Goal: Task Accomplishment & Management: Use online tool/utility

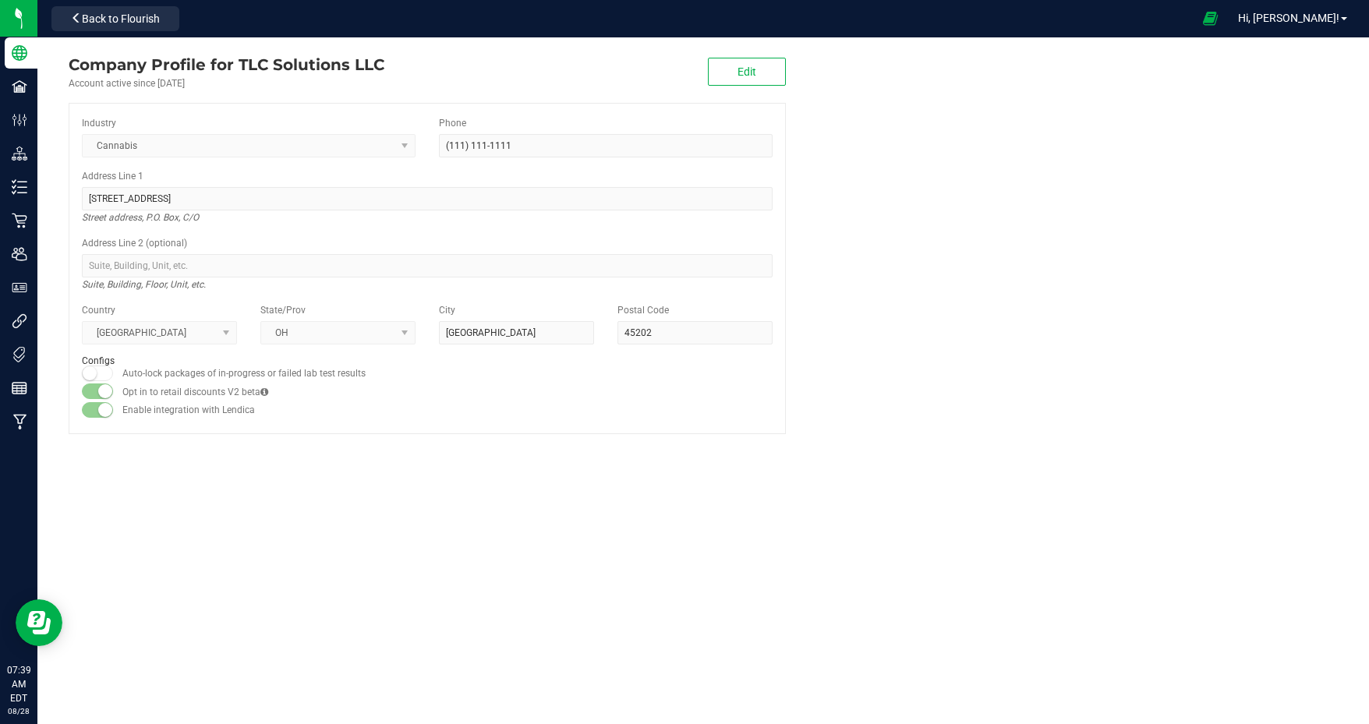
click at [143, 17] on span "Back to Flourish" at bounding box center [121, 18] width 78 height 12
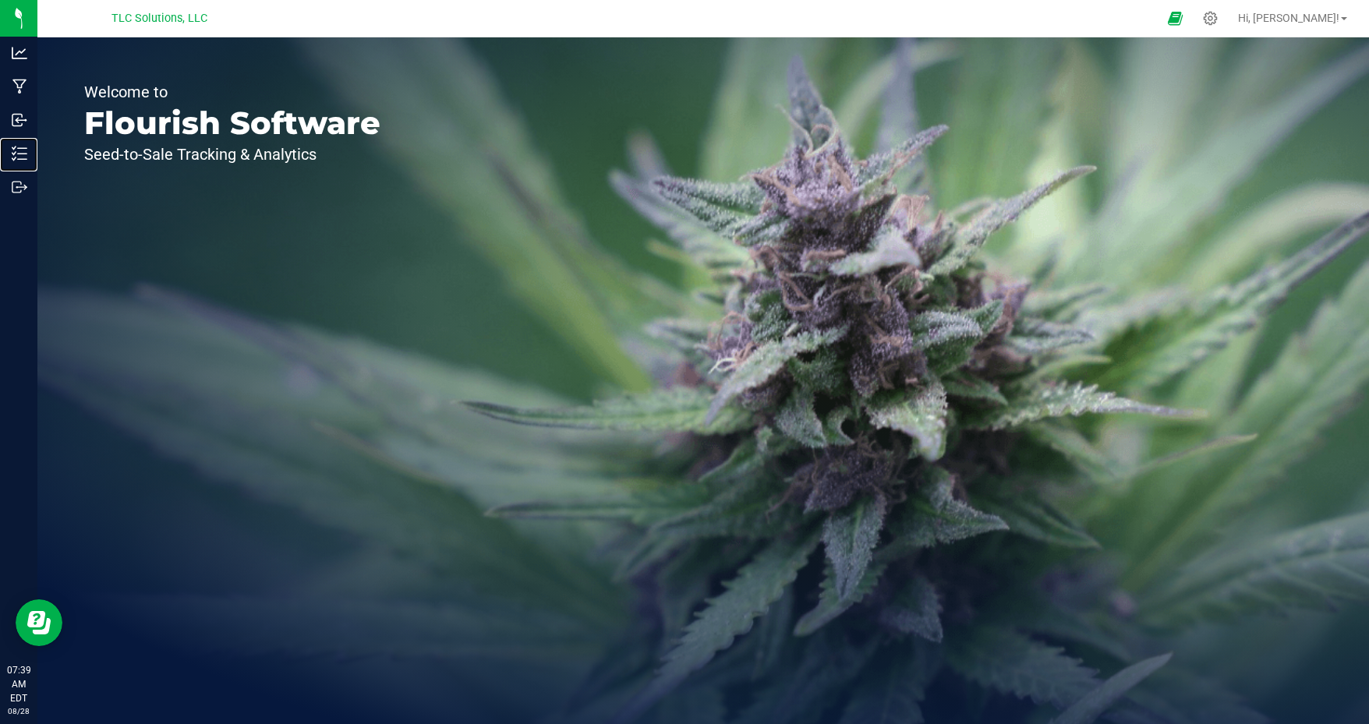
click at [0, 0] on p "Inventory" at bounding box center [0, 0] width 0 height 0
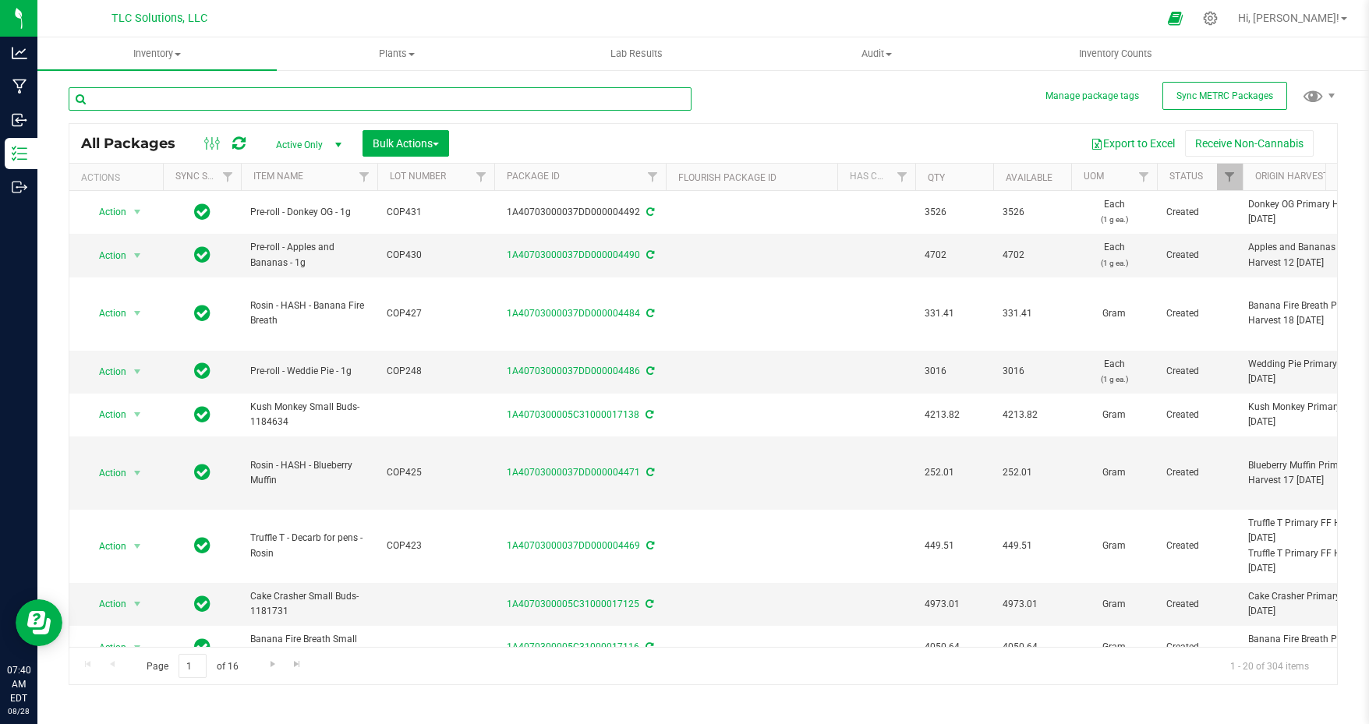
click at [254, 96] on input "text" at bounding box center [380, 98] width 623 height 23
type input "THC"
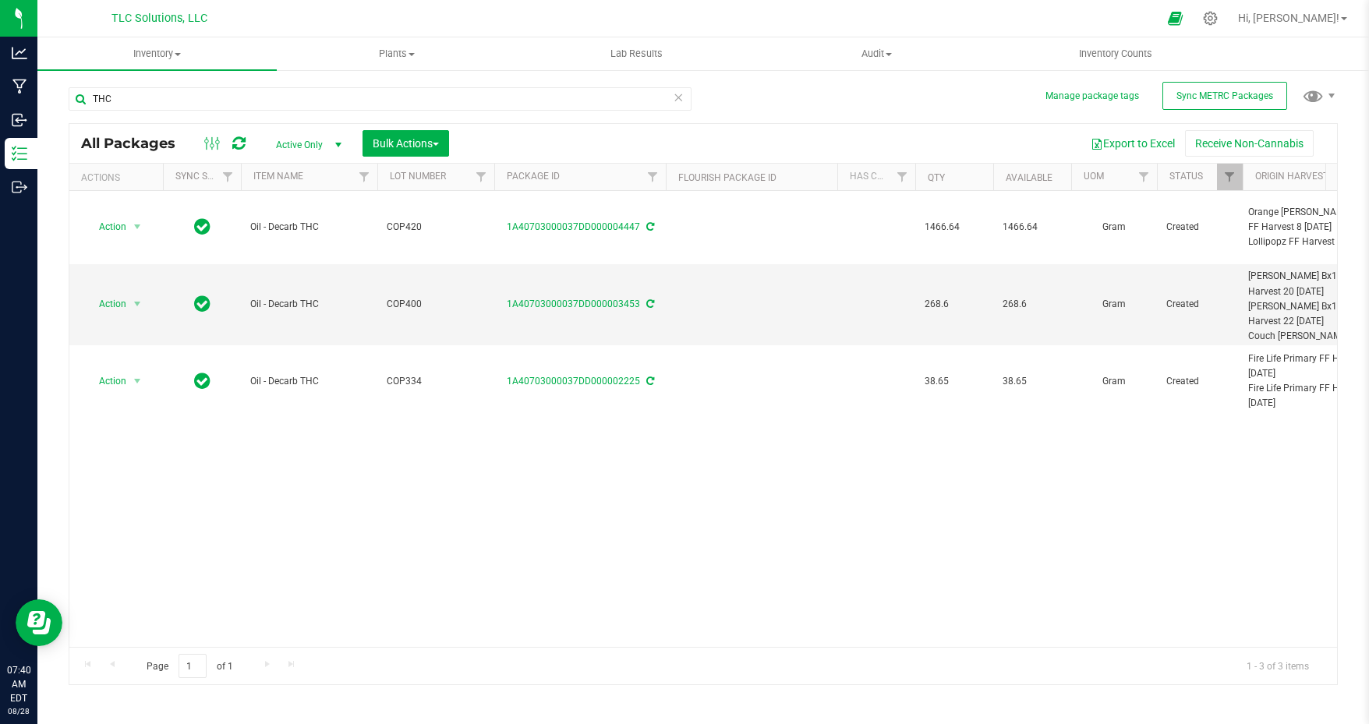
drag, startPoint x: 251, startPoint y: 215, endPoint x: 338, endPoint y: 360, distance: 168.7
click at [420, 456] on div "Action Action Adjust qty Create package Edit attributes Global inventory Locate…" at bounding box center [703, 419] width 1268 height 456
click at [399, 136] on button "Bulk Actions" at bounding box center [406, 143] width 87 height 27
click at [427, 183] on span "Add to manufacturing run" at bounding box center [431, 178] width 118 height 12
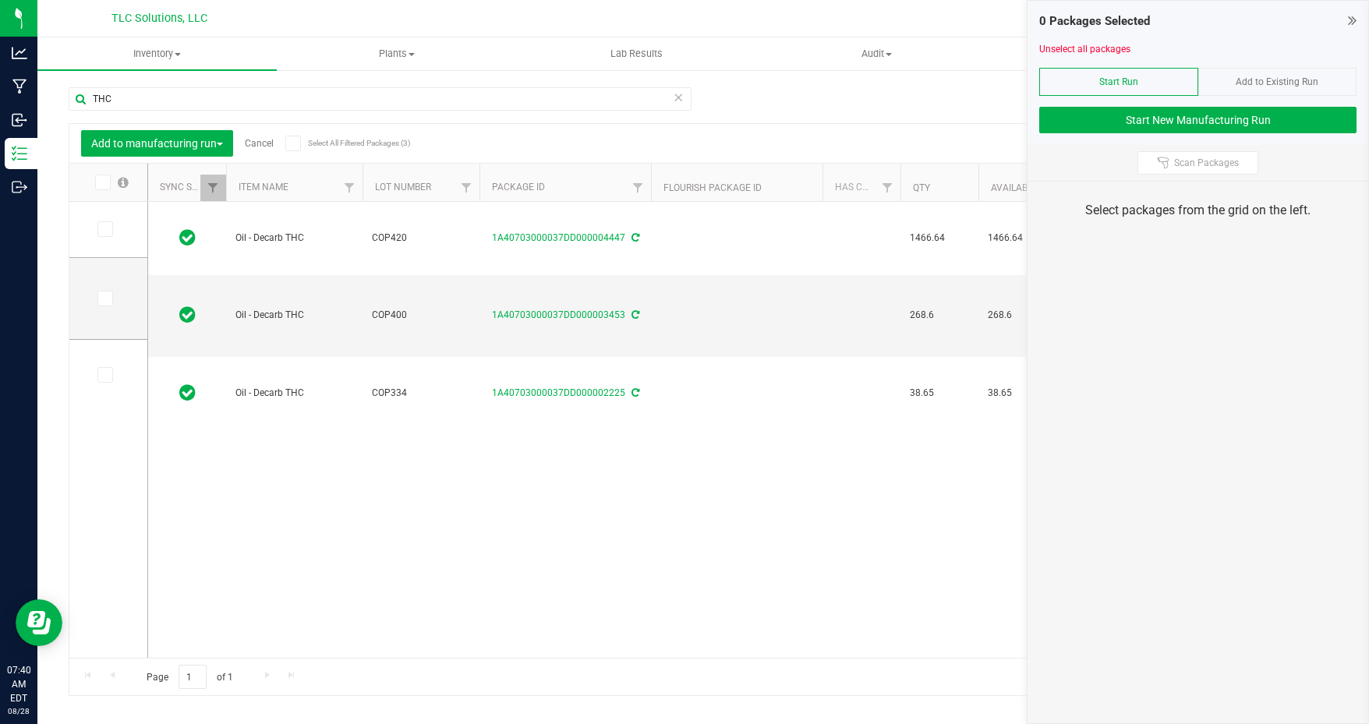
click at [106, 229] on icon at bounding box center [104, 229] width 10 height 0
click at [0, 0] on input "checkbox" at bounding box center [0, 0] width 0 height 0
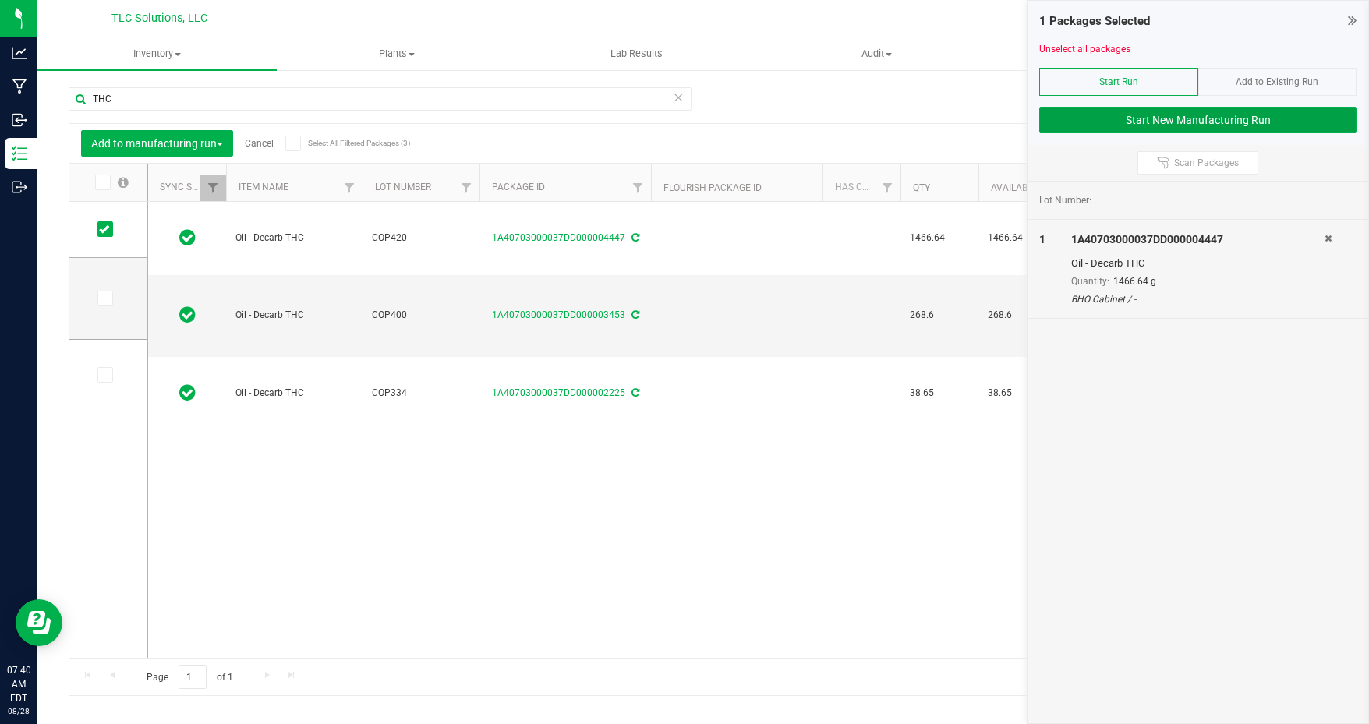
click at [1106, 119] on button "Start New Manufacturing Run" at bounding box center [1198, 120] width 317 height 27
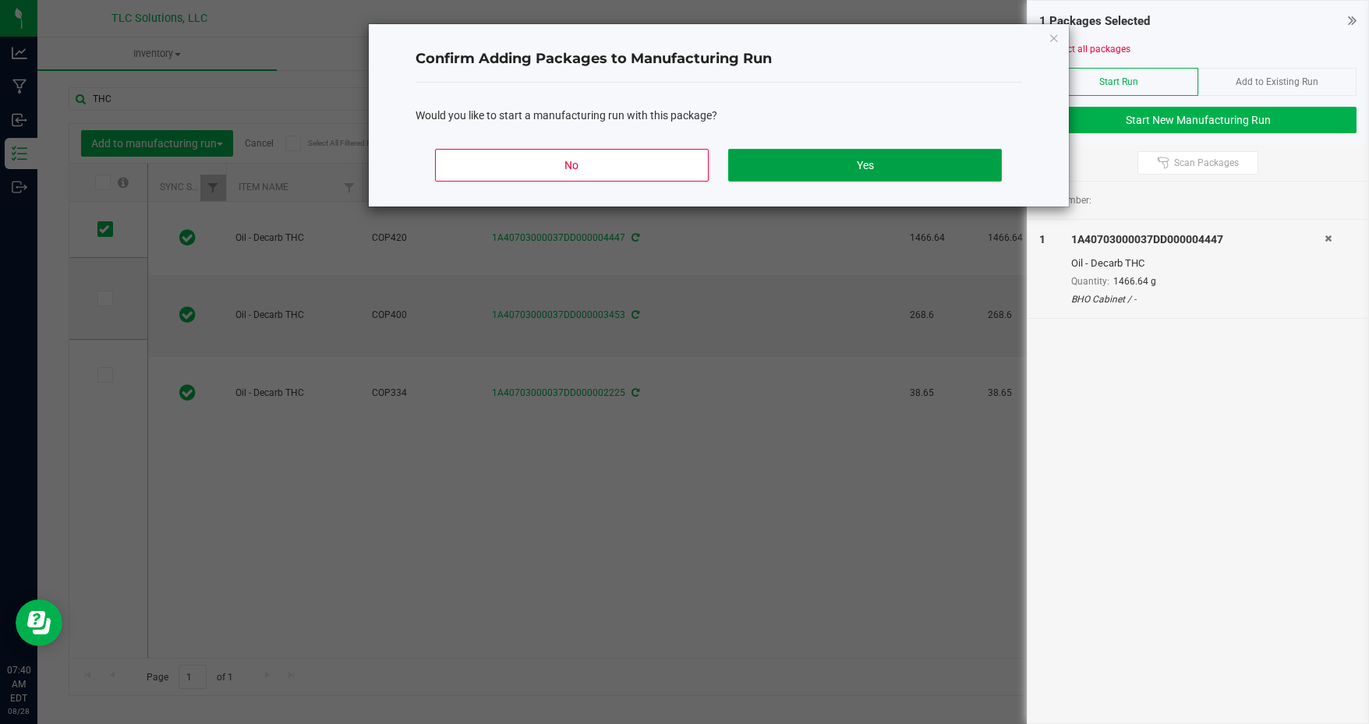
click at [909, 154] on button "Yes" at bounding box center [864, 165] width 273 height 33
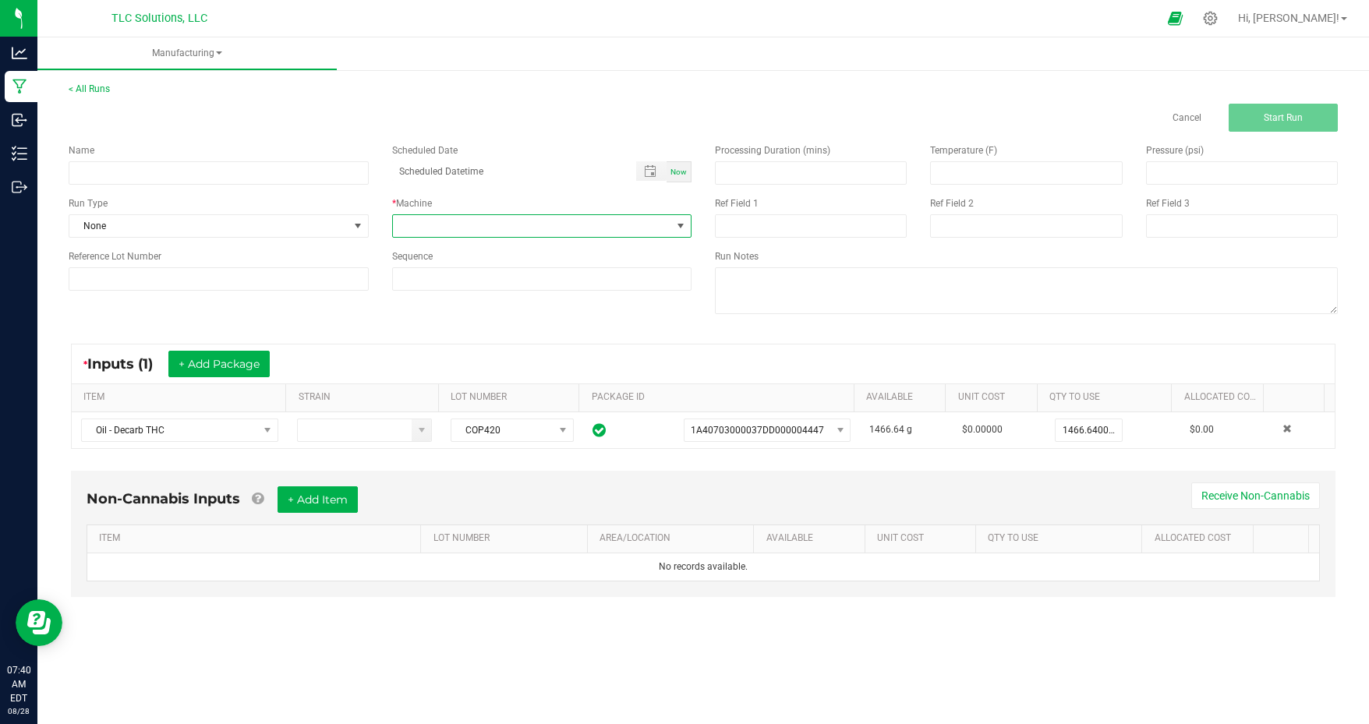
click at [464, 225] on span at bounding box center [532, 226] width 279 height 22
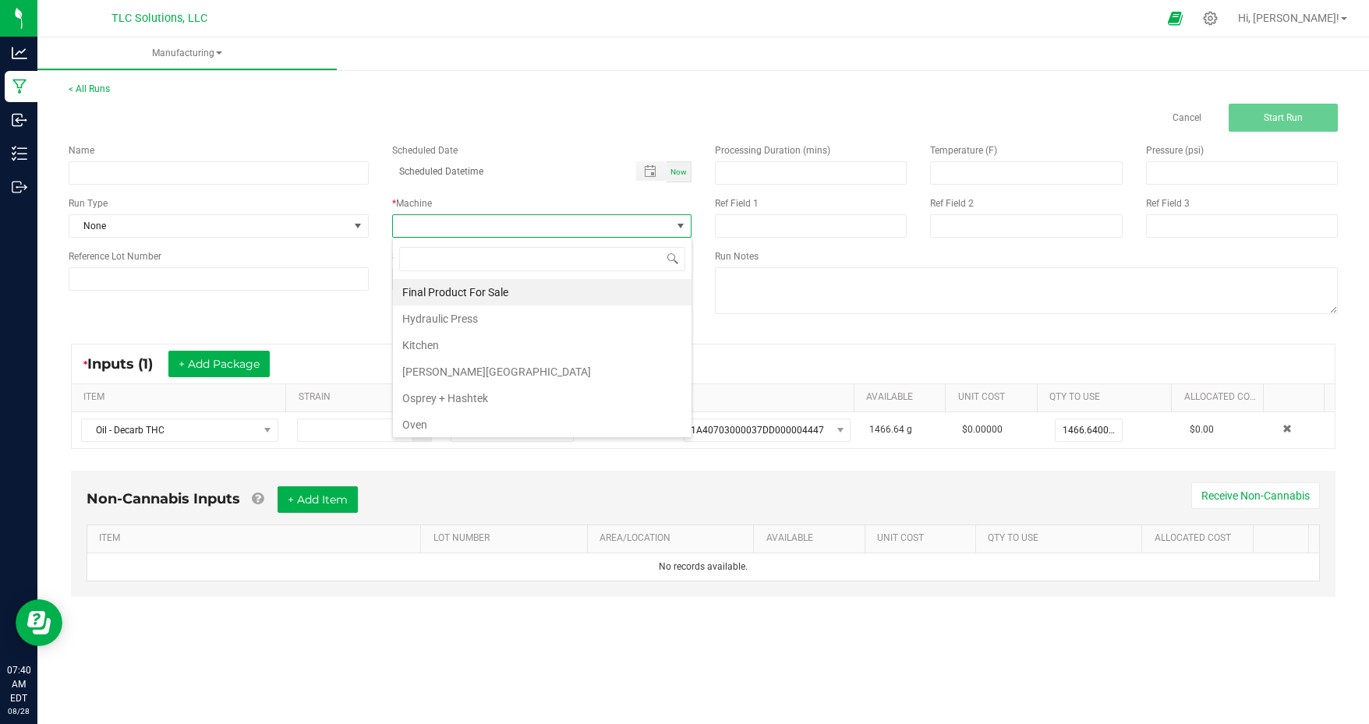
scroll to position [25, 0]
click at [463, 418] on li "Post Processing" at bounding box center [542, 426] width 299 height 27
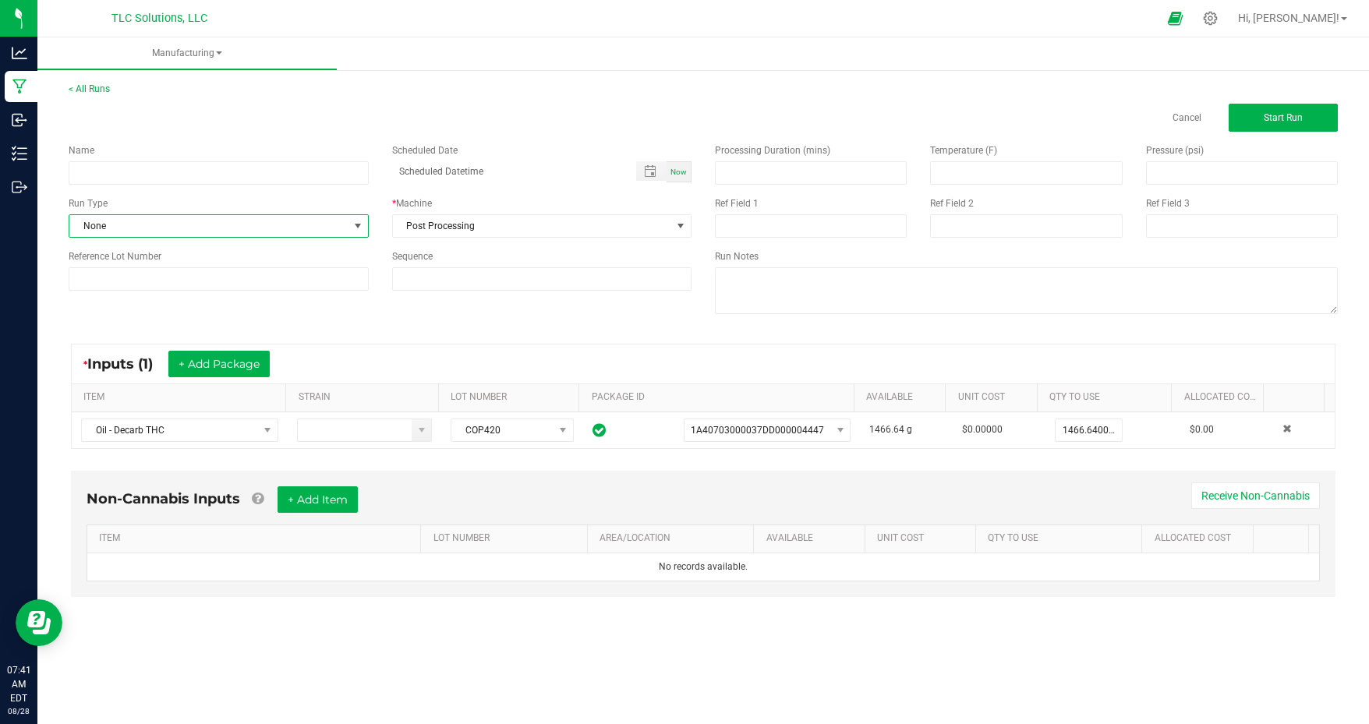
click at [234, 218] on span "None" at bounding box center [208, 226] width 279 height 22
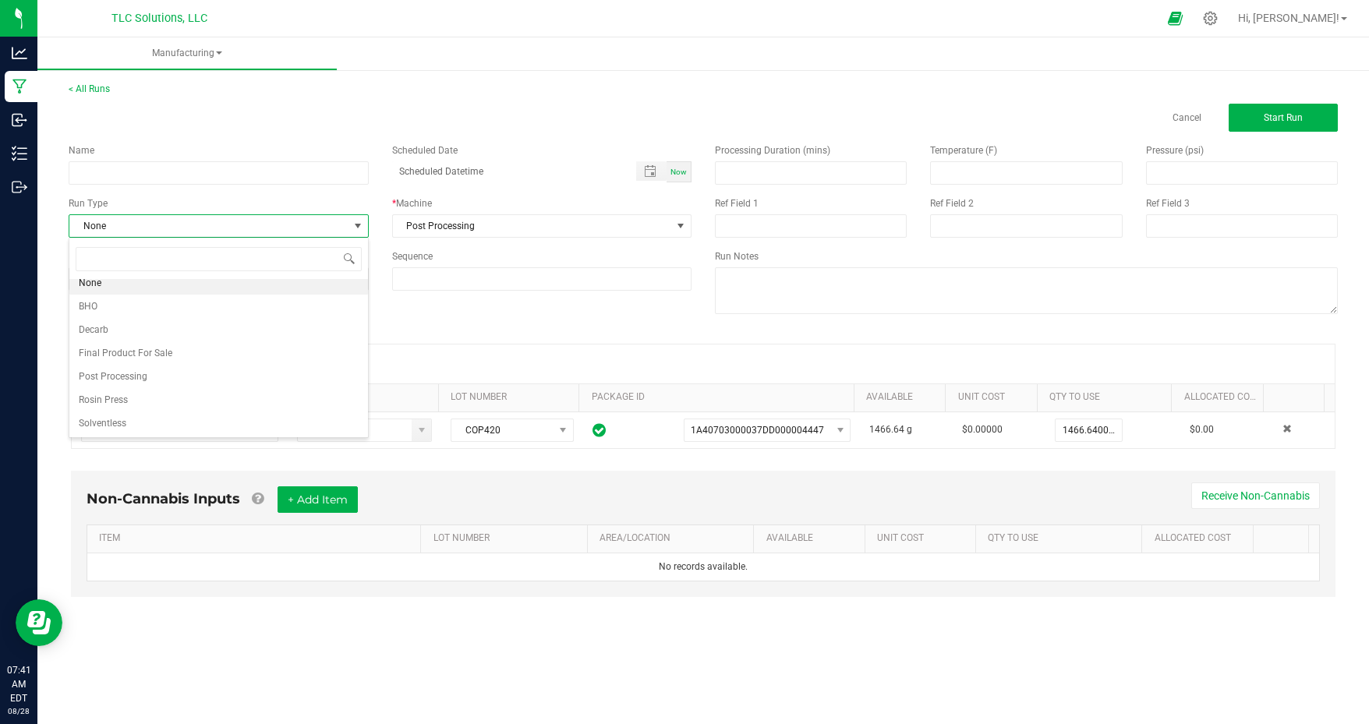
scroll to position [0, 0]
click at [545, 135] on div "Name Scheduled Date Now Run Type None * Machine Post Processing Reference Lot N…" at bounding box center [380, 217] width 647 height 171
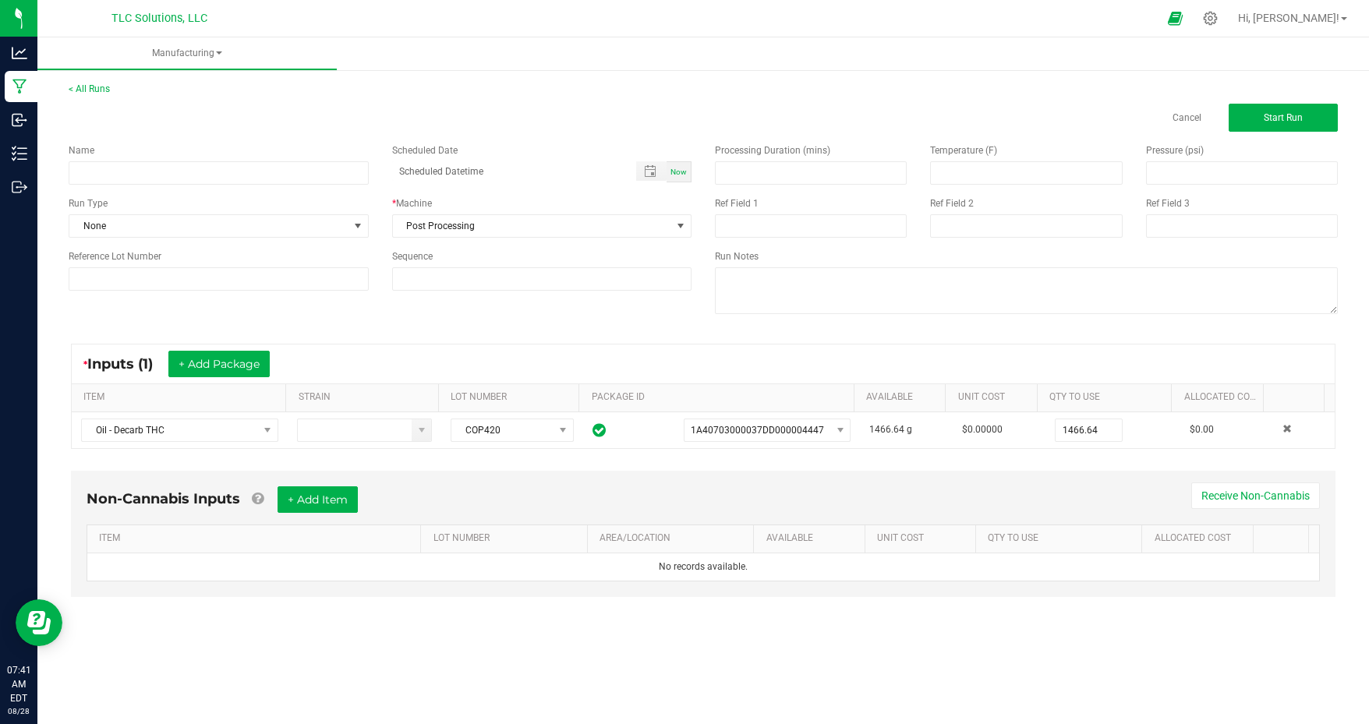
click at [1076, 433] on input "1466.64" at bounding box center [1089, 431] width 66 height 22
type input "712.4600 g"
click at [1277, 111] on button "Start Run" at bounding box center [1283, 118] width 109 height 28
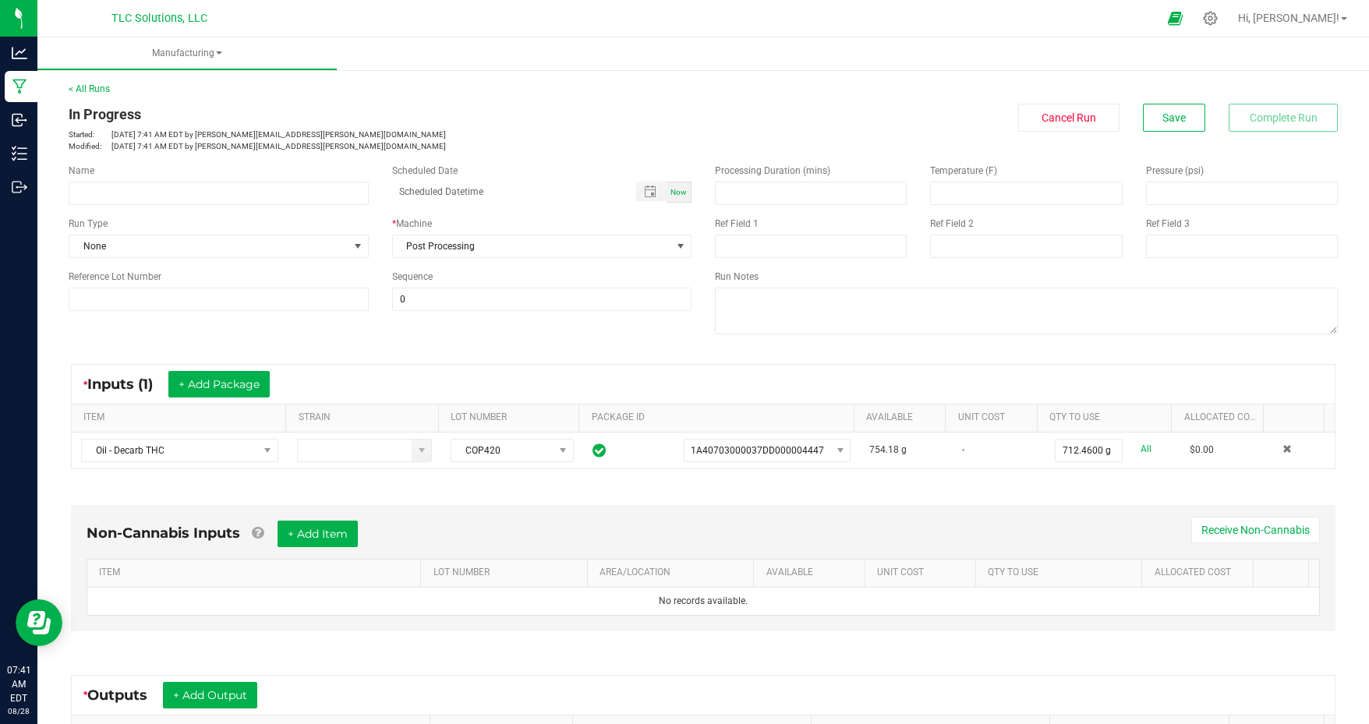
scroll to position [133, 0]
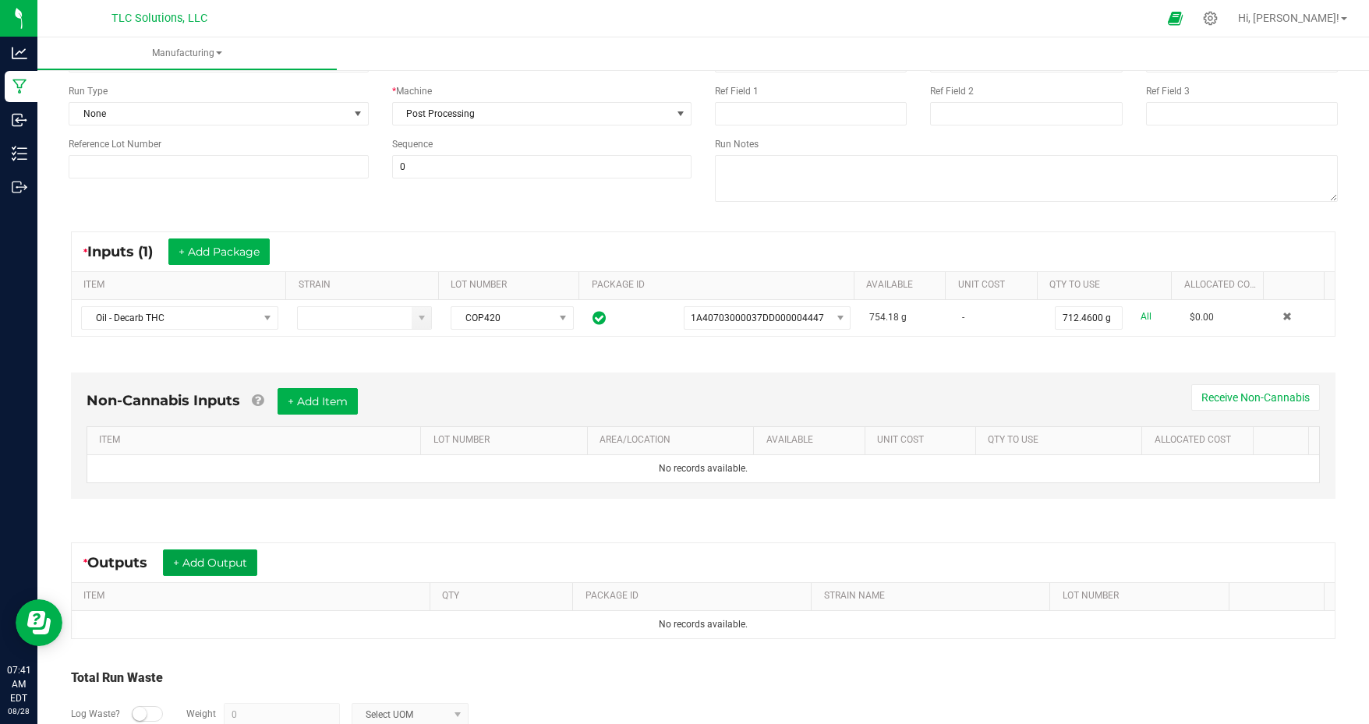
click at [215, 558] on button "+ Add Output" at bounding box center [210, 563] width 94 height 27
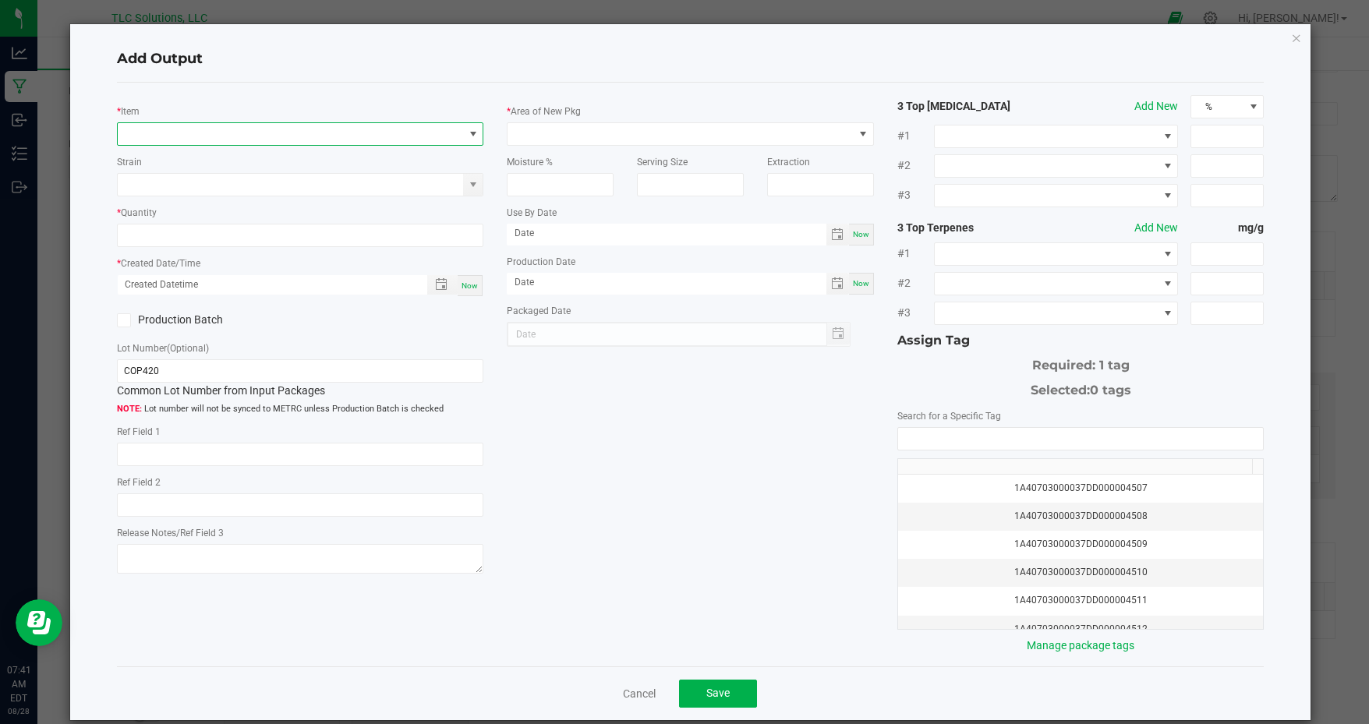
click at [377, 131] on span "NO DATA FOUND" at bounding box center [291, 134] width 346 height 22
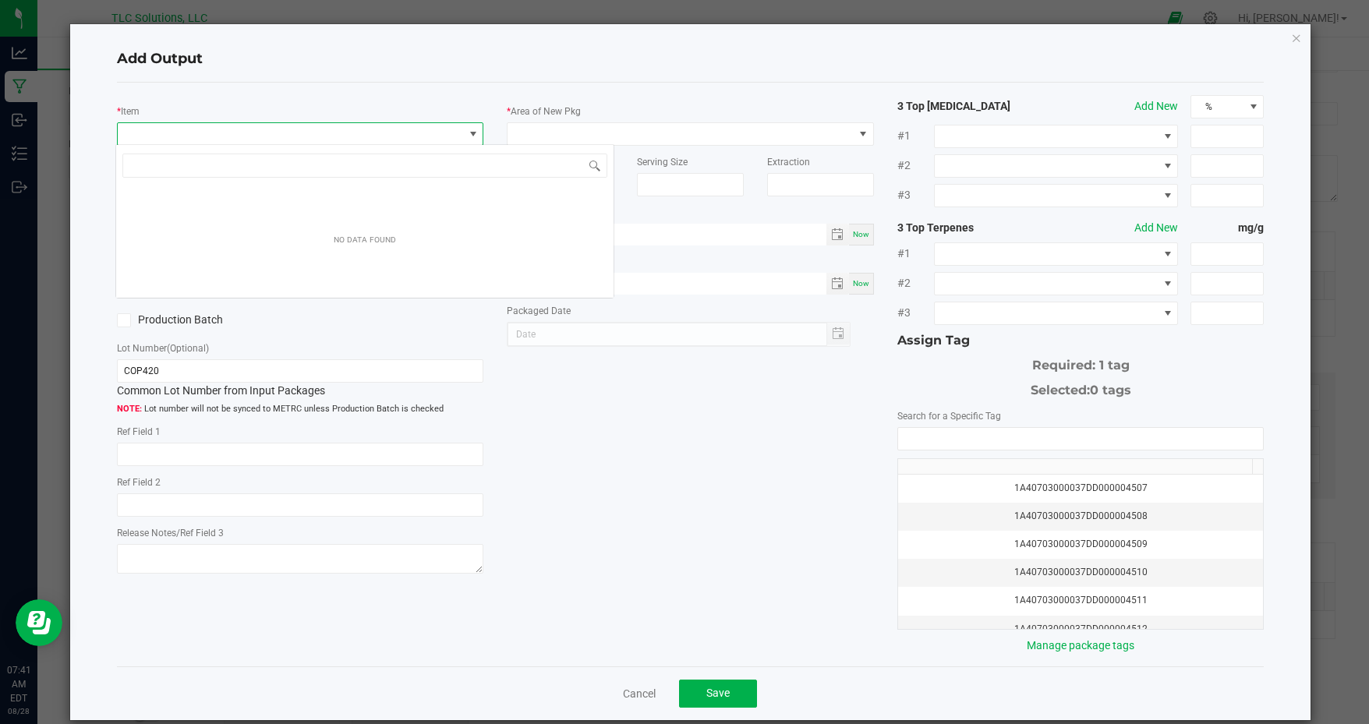
scroll to position [23, 363]
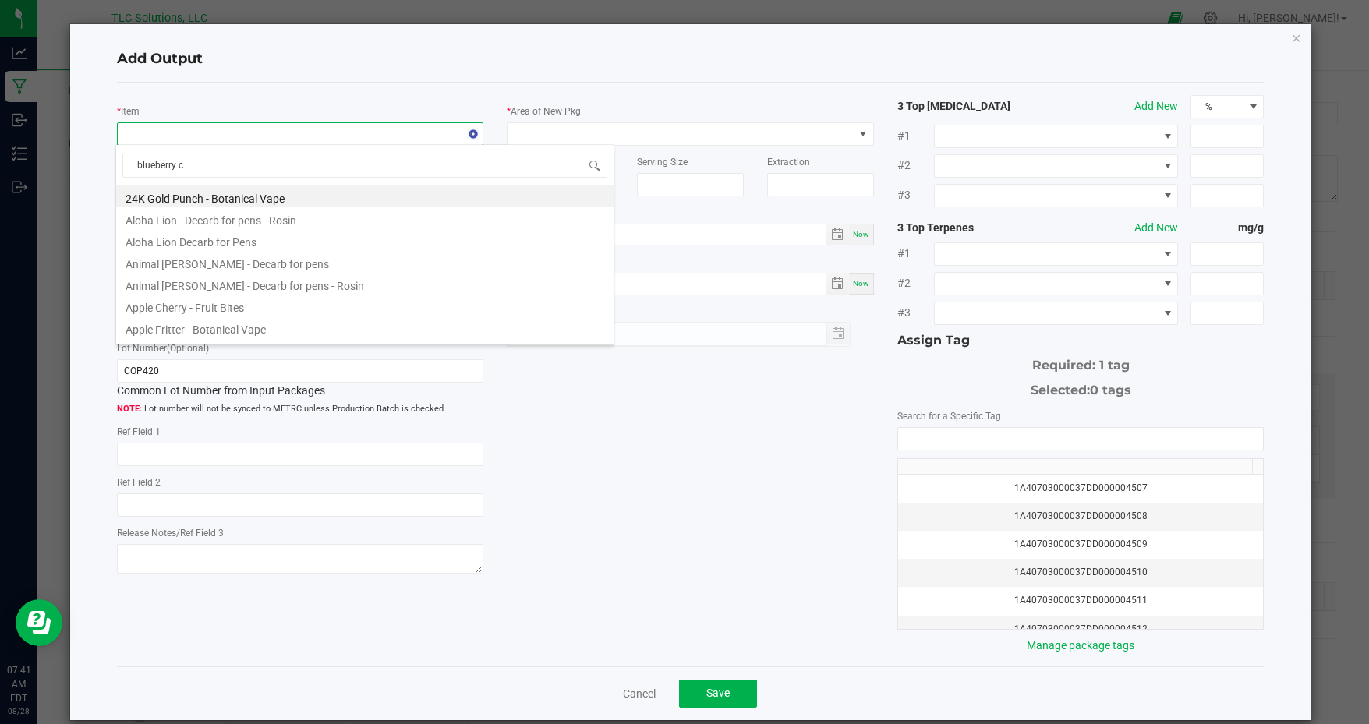
type input "blueberry co"
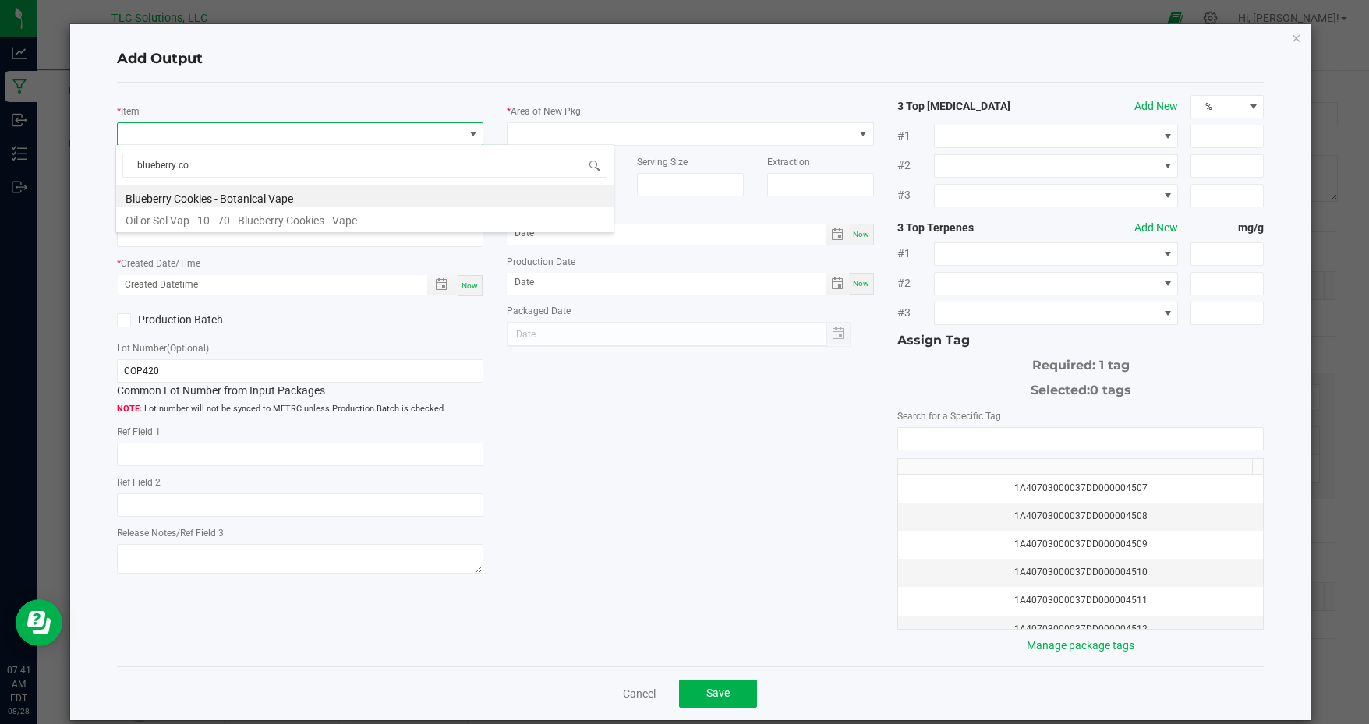
click at [270, 199] on li "Blueberry Cookies - Botanical Vape" at bounding box center [365, 197] width 498 height 22
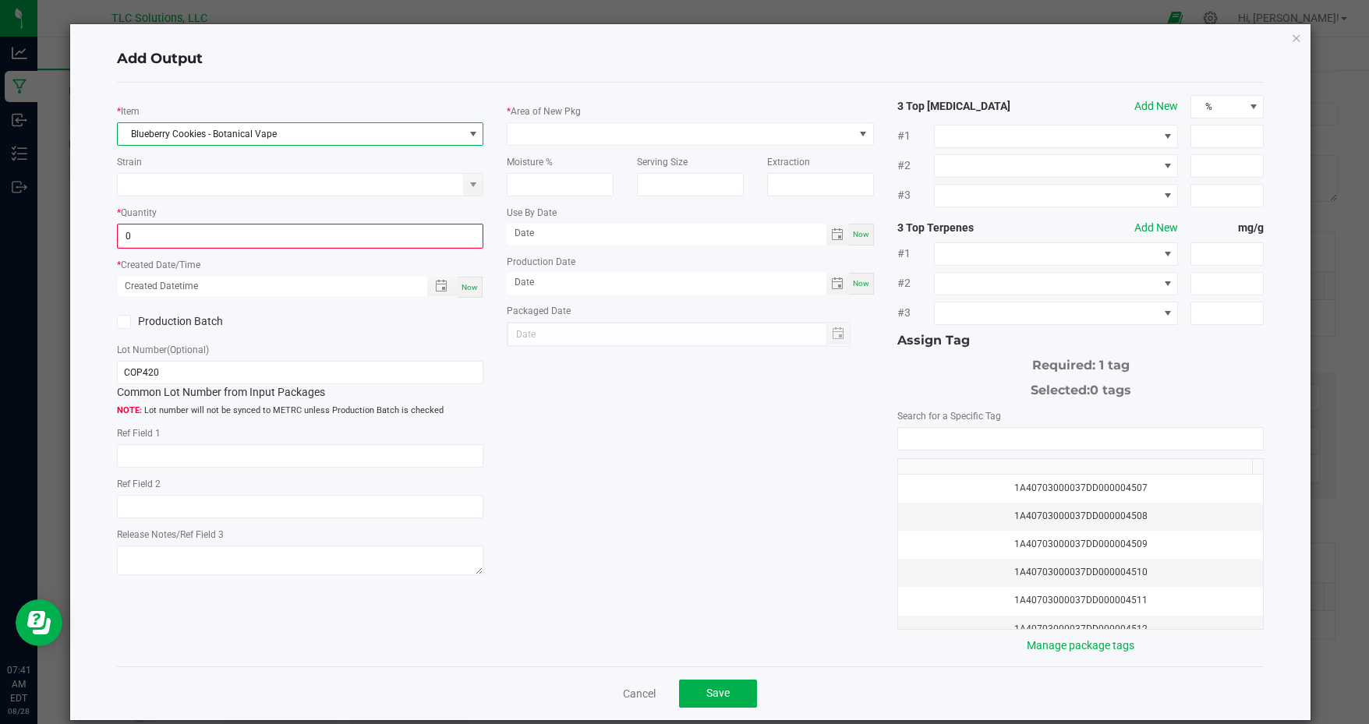
click at [232, 233] on input "0" at bounding box center [301, 236] width 364 height 22
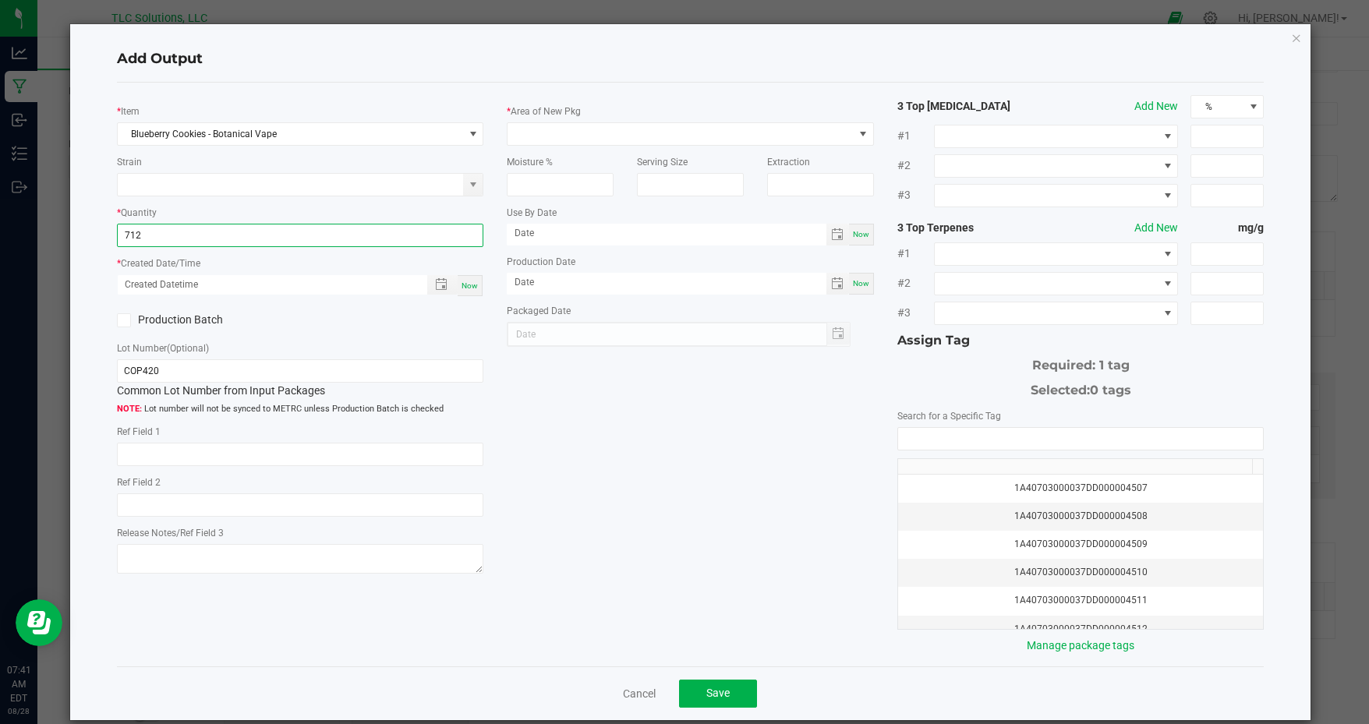
click at [186, 234] on input "712" at bounding box center [301, 236] width 366 height 22
type input "712.4600 g"
click at [471, 282] on span "Now" at bounding box center [470, 286] width 16 height 9
type input "[DATE] 7:41 AM"
type input "[DATE]"
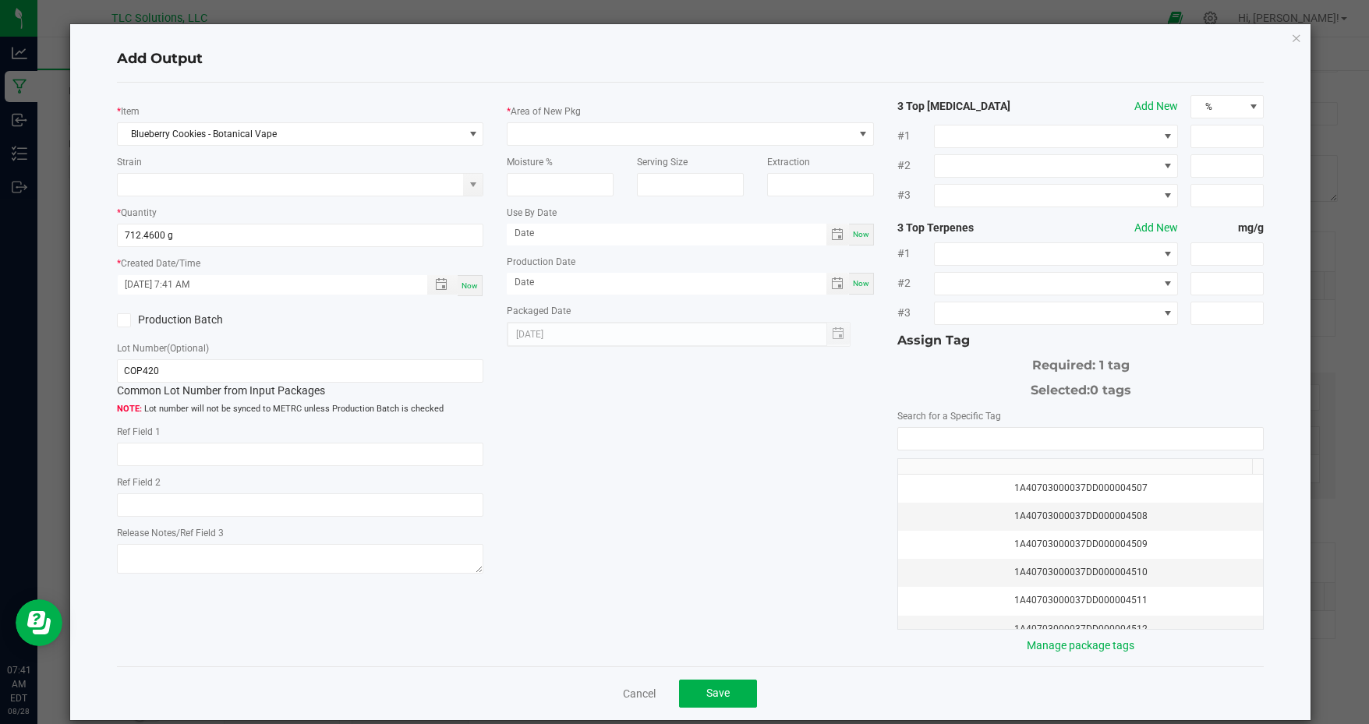
click at [192, 309] on div "Production Batch" at bounding box center [202, 320] width 195 height 23
click at [179, 317] on label "Production Batch" at bounding box center [203, 320] width 172 height 16
click at [0, 0] on input "Production Batch" at bounding box center [0, 0] width 0 height 0
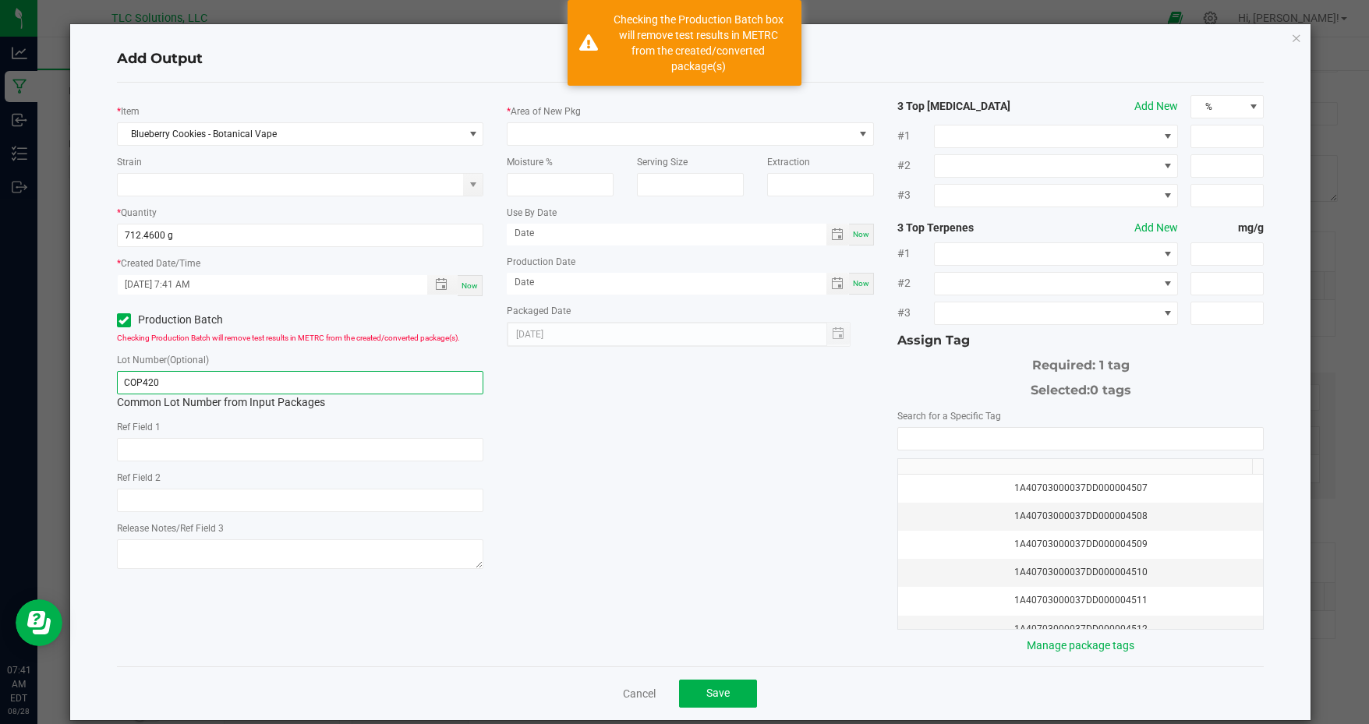
click at [207, 384] on input "COP420" at bounding box center [300, 382] width 367 height 23
click at [373, 377] on input "COP420" at bounding box center [300, 382] width 367 height 23
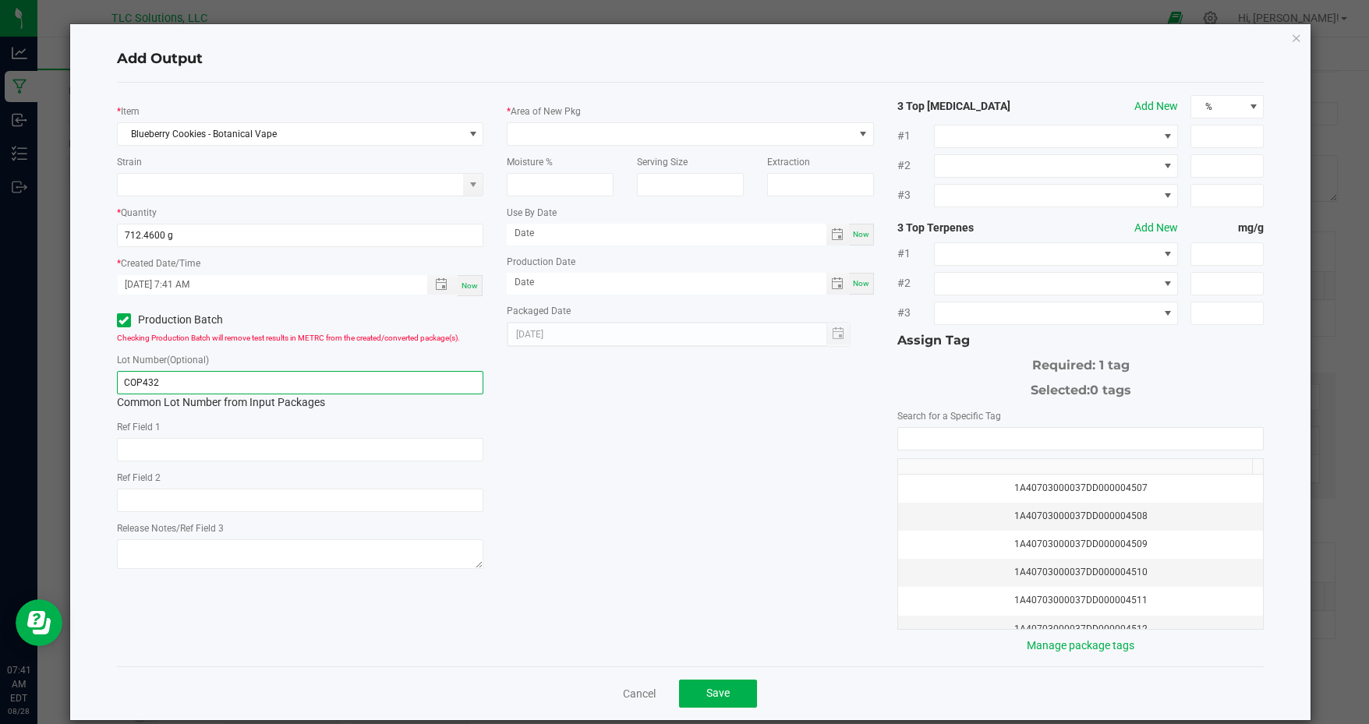
type input "COP432"
click at [656, 126] on span at bounding box center [681, 134] width 346 height 22
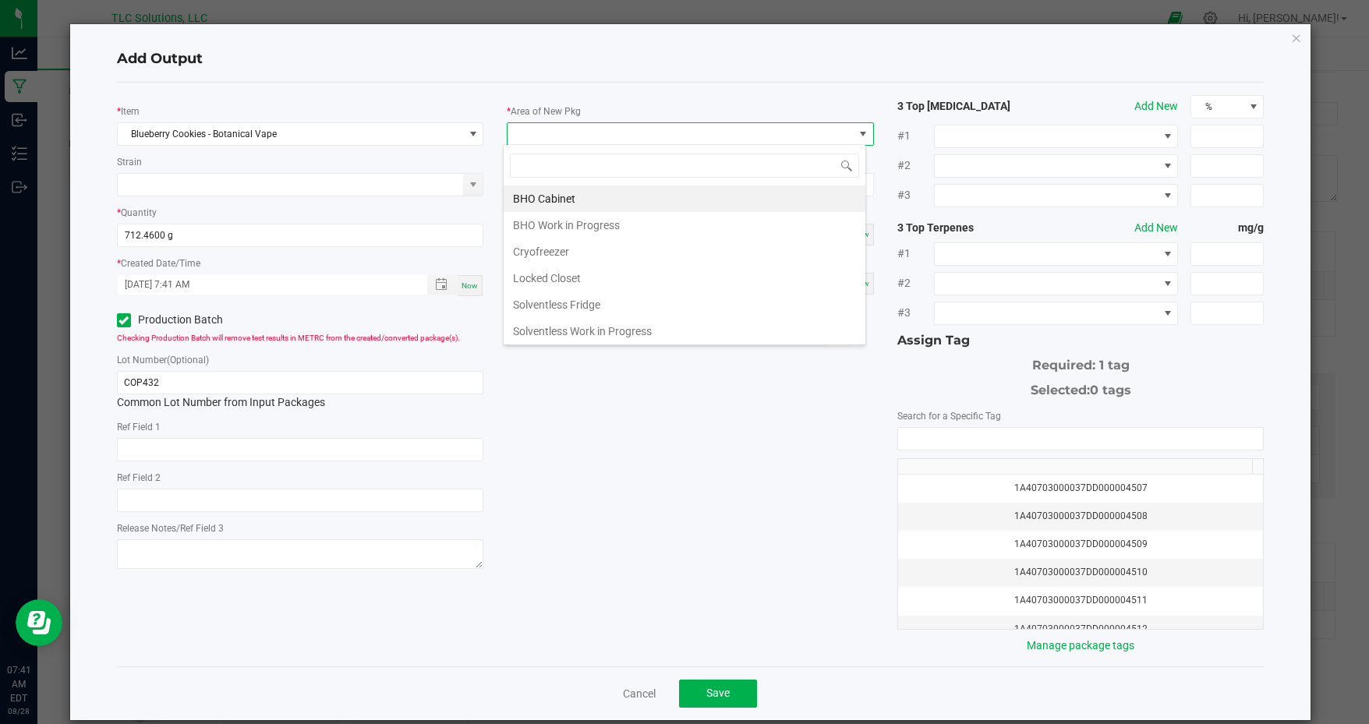
click at [611, 203] on li "BHO Cabinet" at bounding box center [685, 199] width 362 height 27
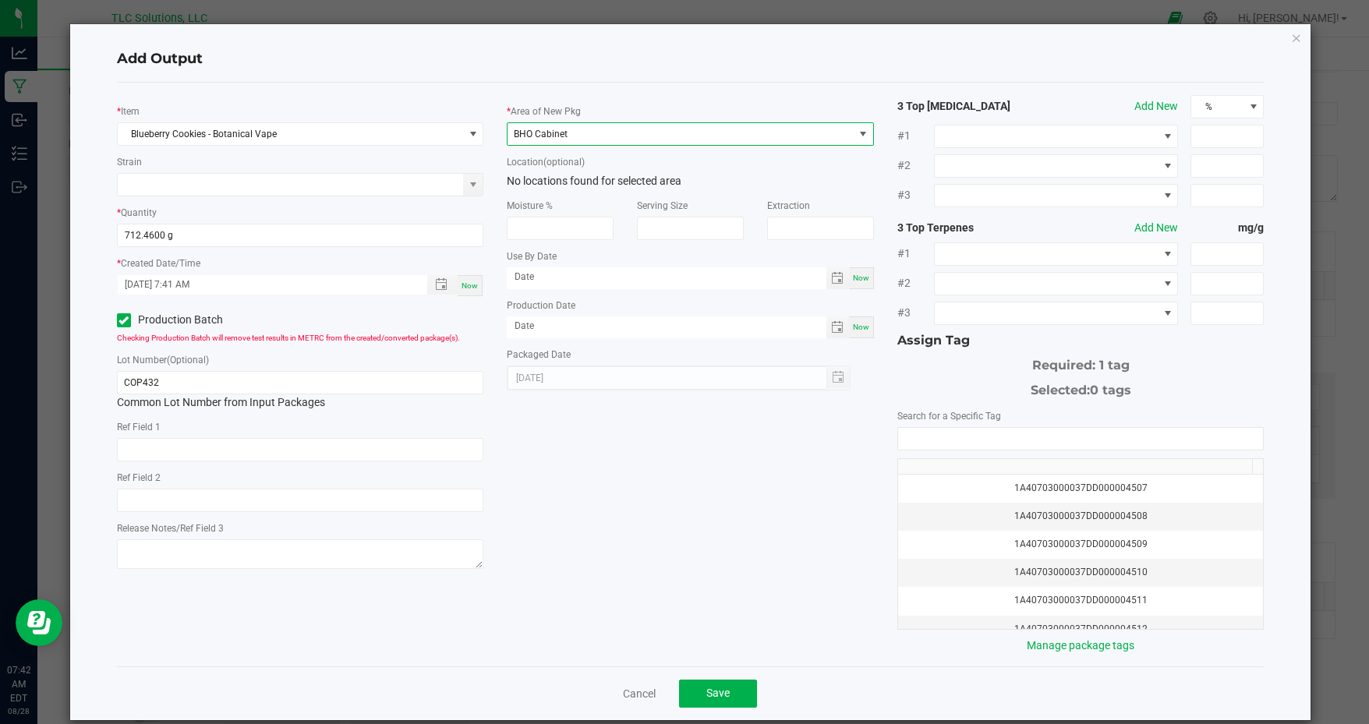
click at [1061, 481] on div "1A40703000037DD000004507" at bounding box center [1081, 488] width 347 height 15
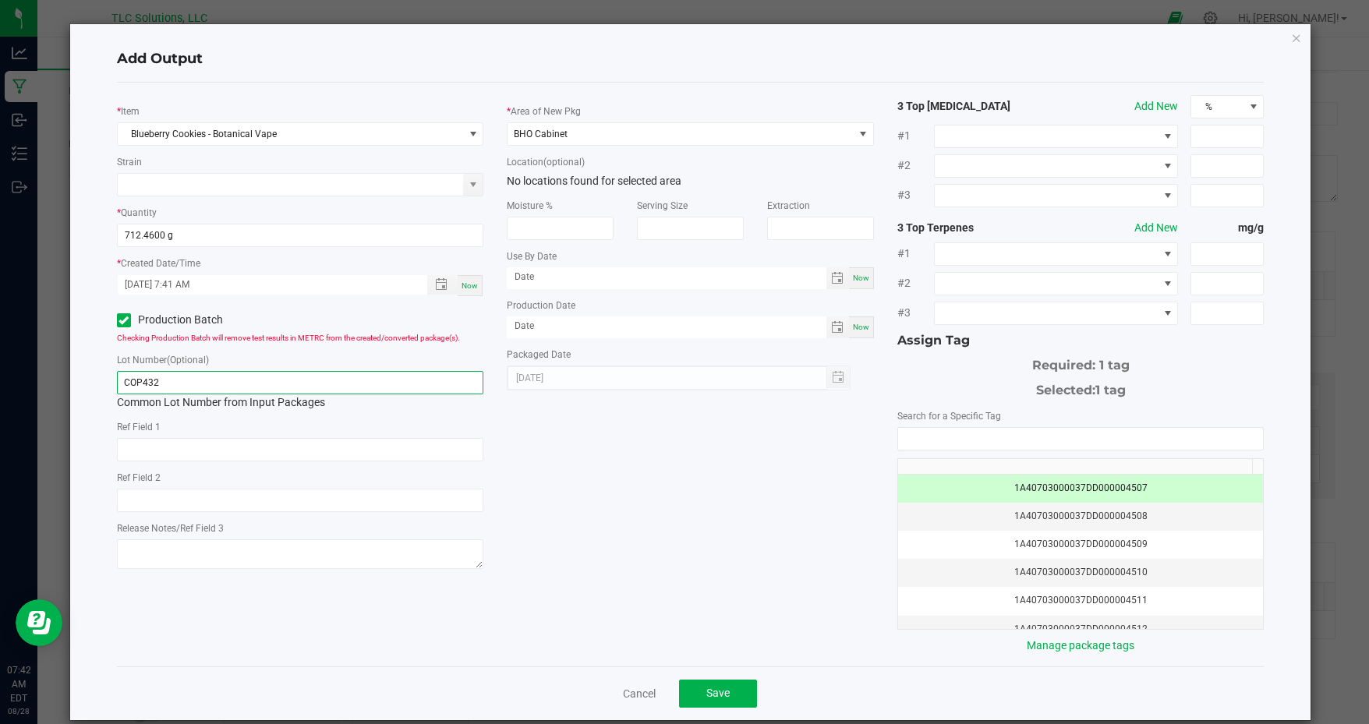
click at [332, 381] on input "COP432" at bounding box center [300, 382] width 367 height 23
click at [686, 470] on div "* Item Blueberry Cookies - Botanical Vape Strain * Quantity 712.4600 g * Create…" at bounding box center [690, 374] width 1171 height 559
click at [729, 693] on button "Save" at bounding box center [718, 694] width 78 height 28
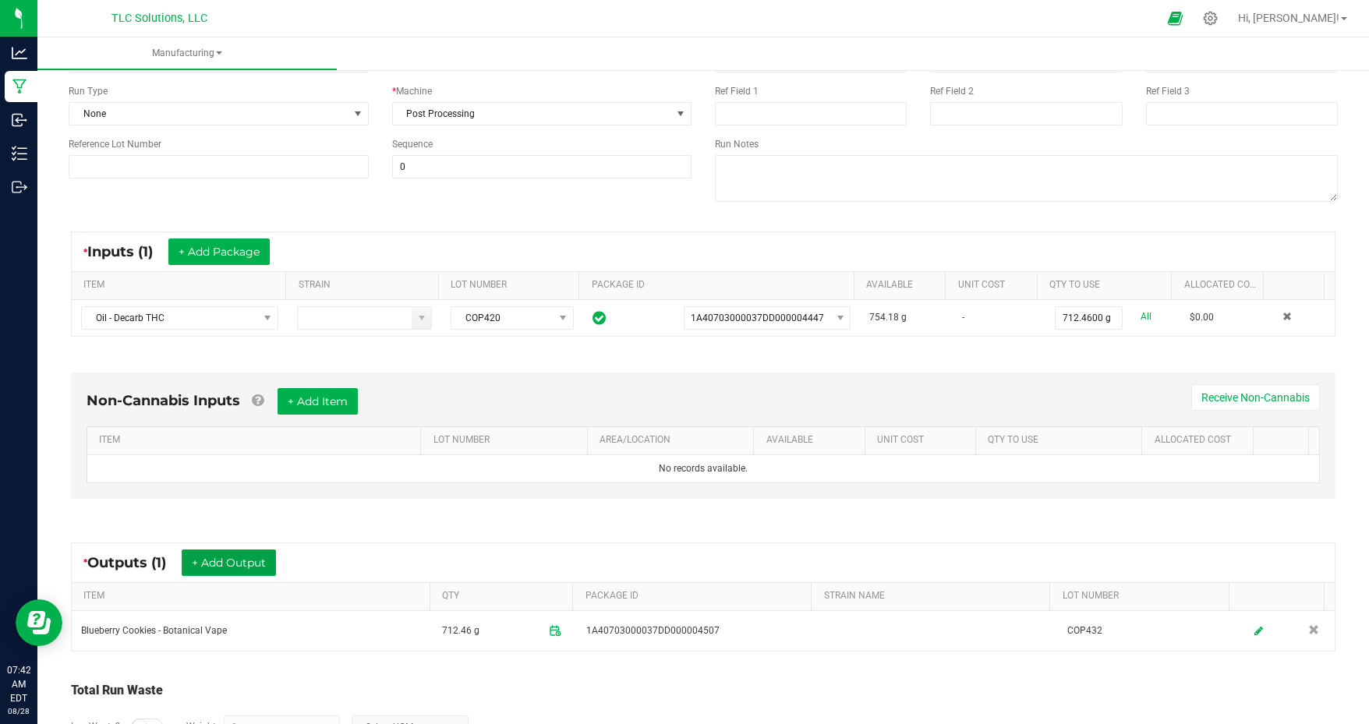
scroll to position [0, 0]
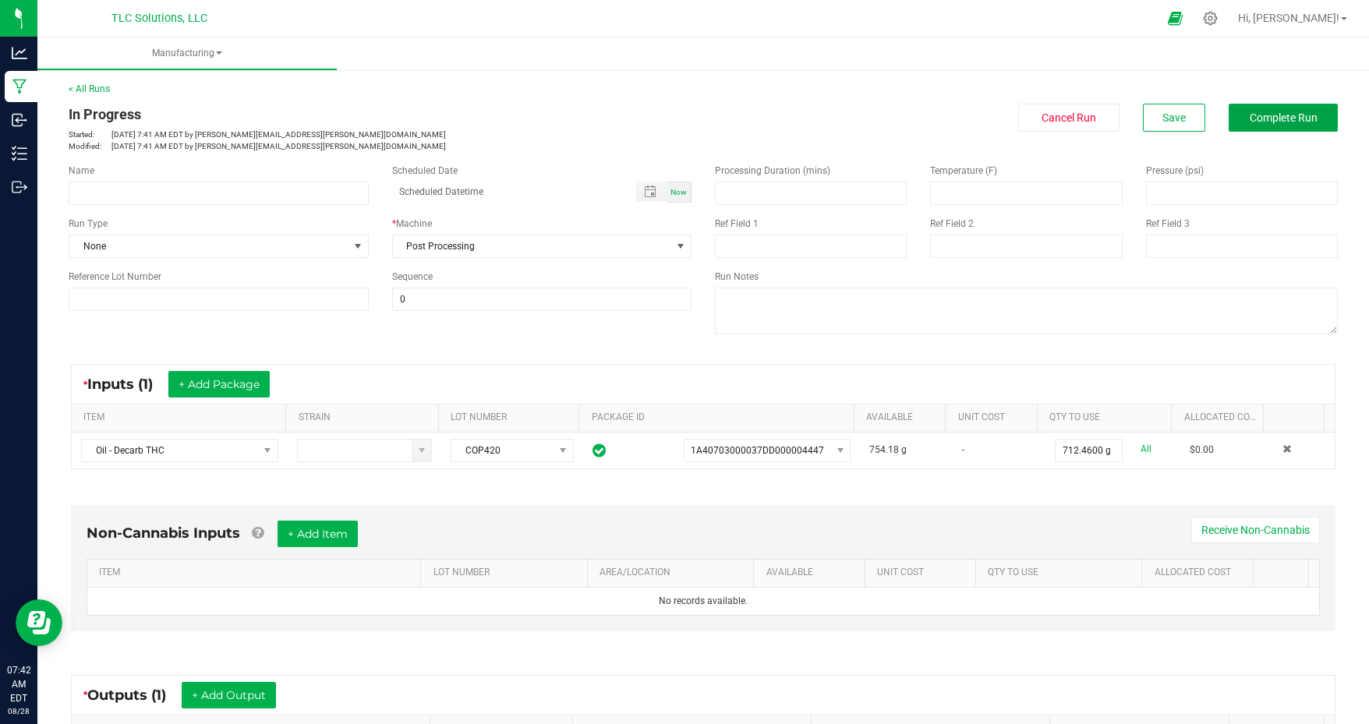
click at [1252, 122] on span "Complete Run" at bounding box center [1284, 118] width 68 height 12
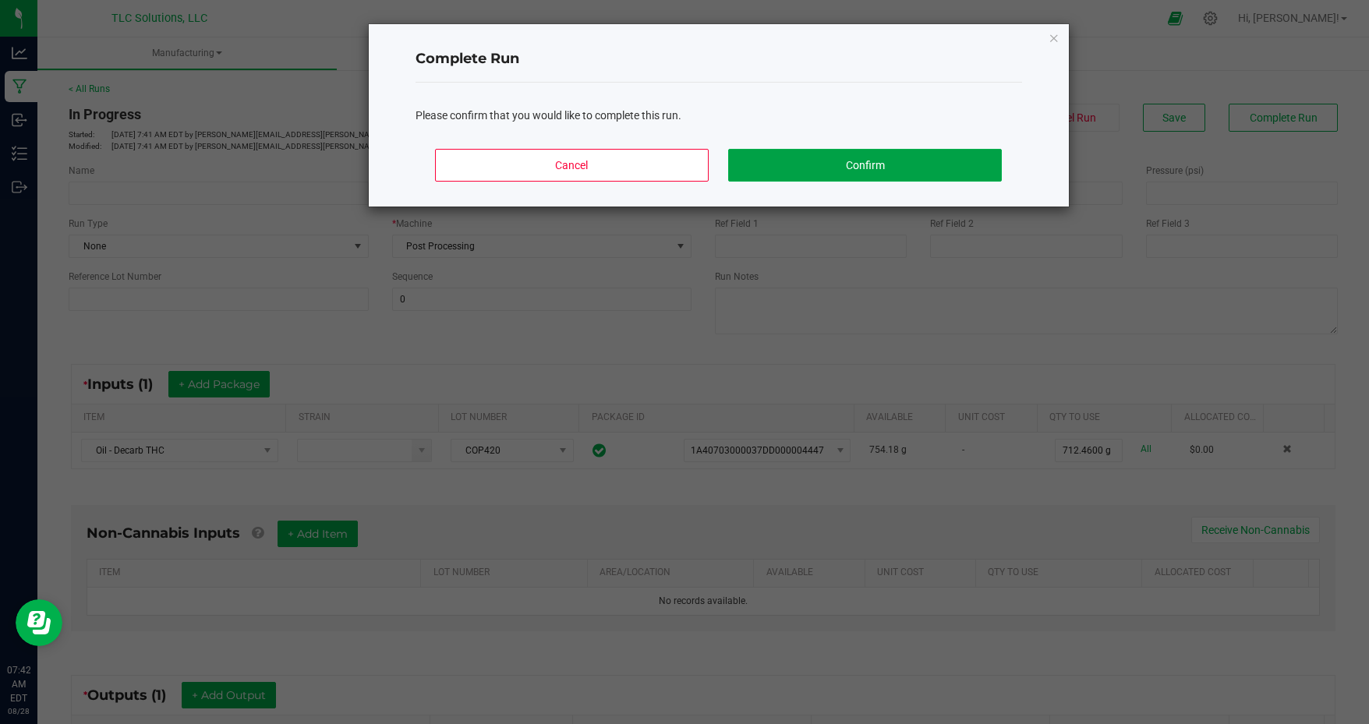
click at [847, 158] on button "Confirm" at bounding box center [864, 165] width 273 height 33
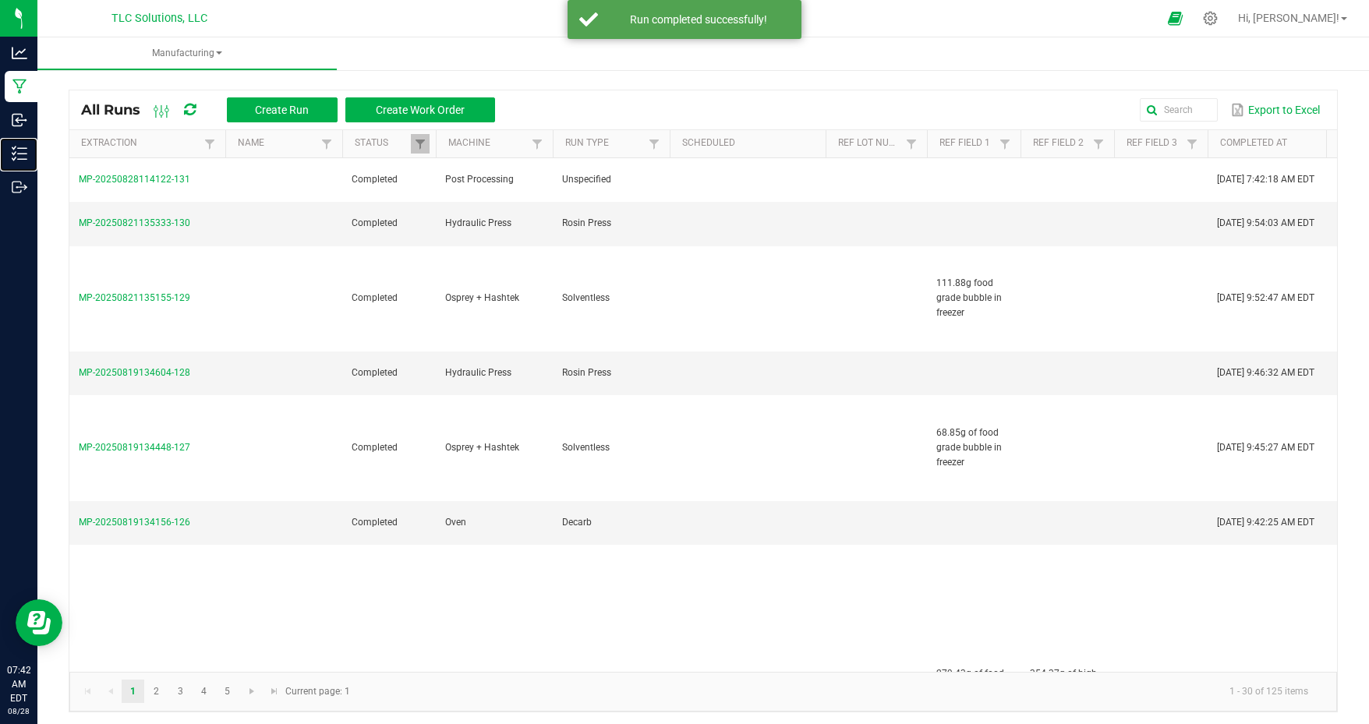
click at [0, 0] on p "Inventory" at bounding box center [0, 0] width 0 height 0
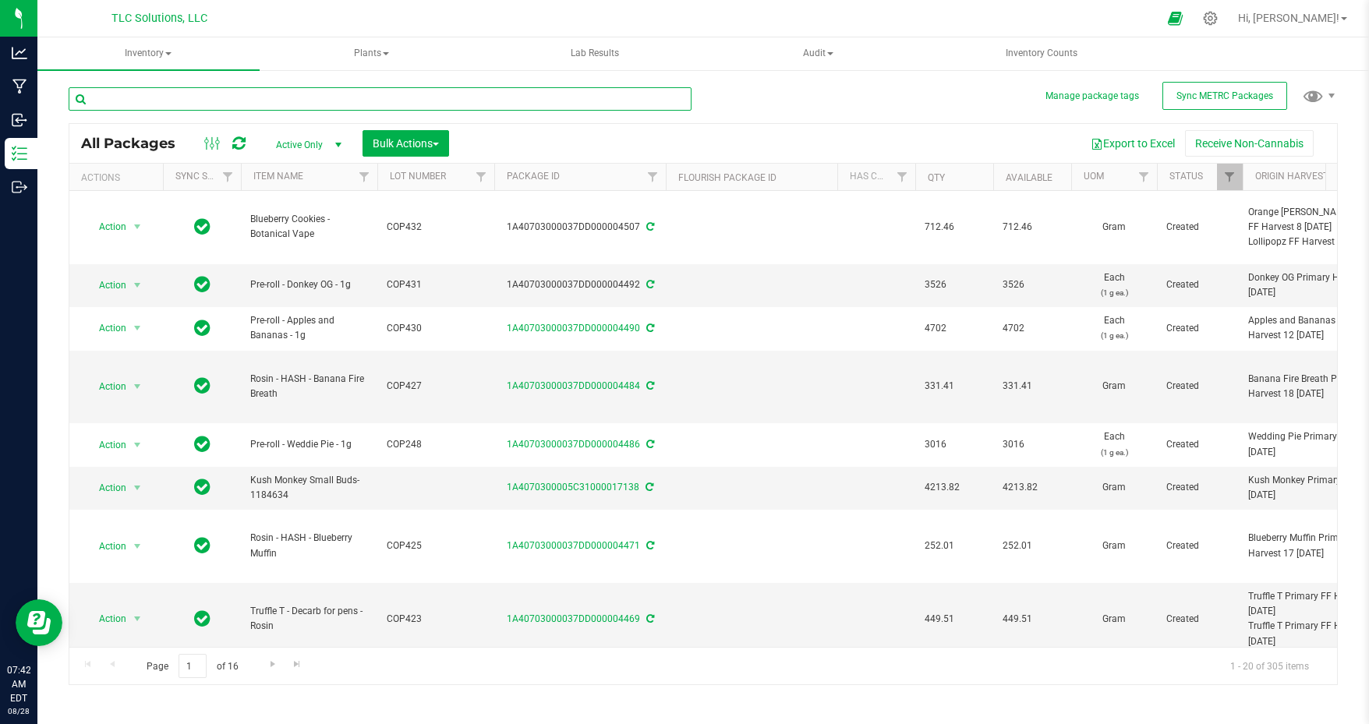
click at [327, 96] on input "text" at bounding box center [380, 98] width 623 height 23
type input "thc"
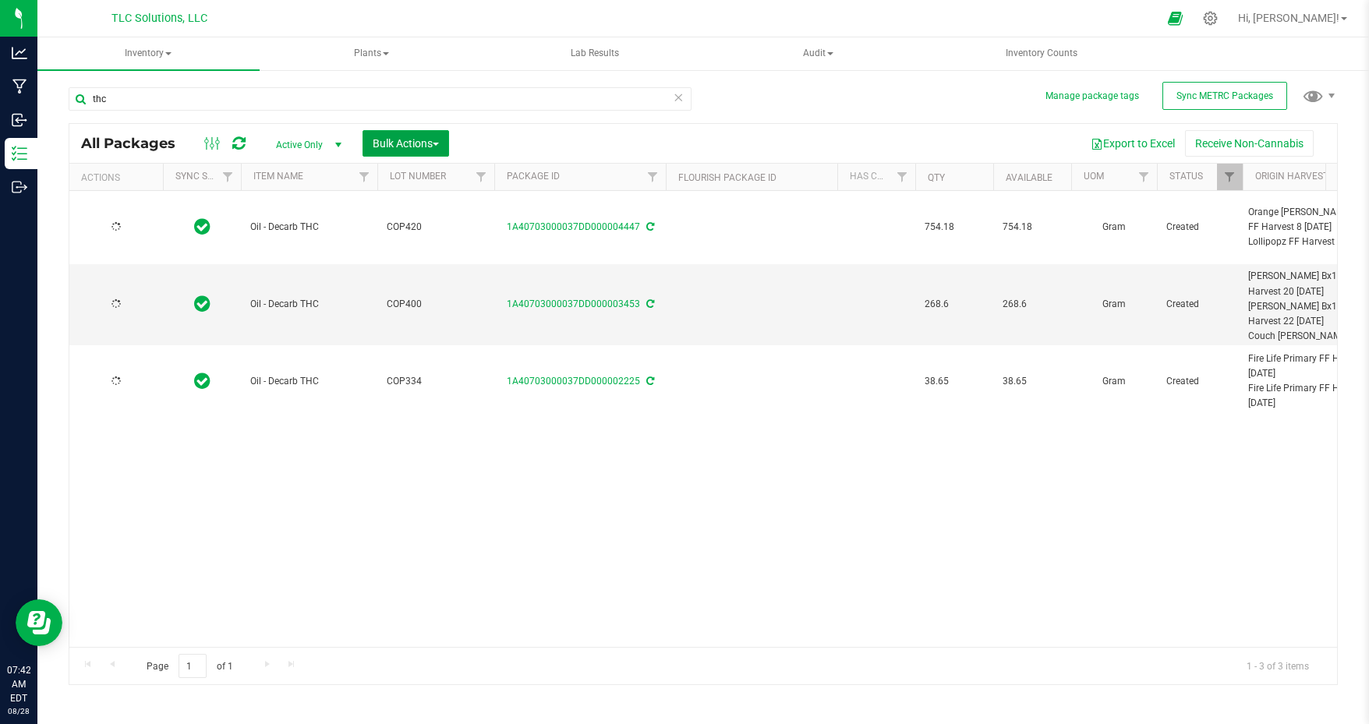
click at [420, 146] on span "Bulk Actions" at bounding box center [406, 143] width 66 height 12
click at [443, 177] on span "Add to manufacturing run" at bounding box center [431, 178] width 118 height 12
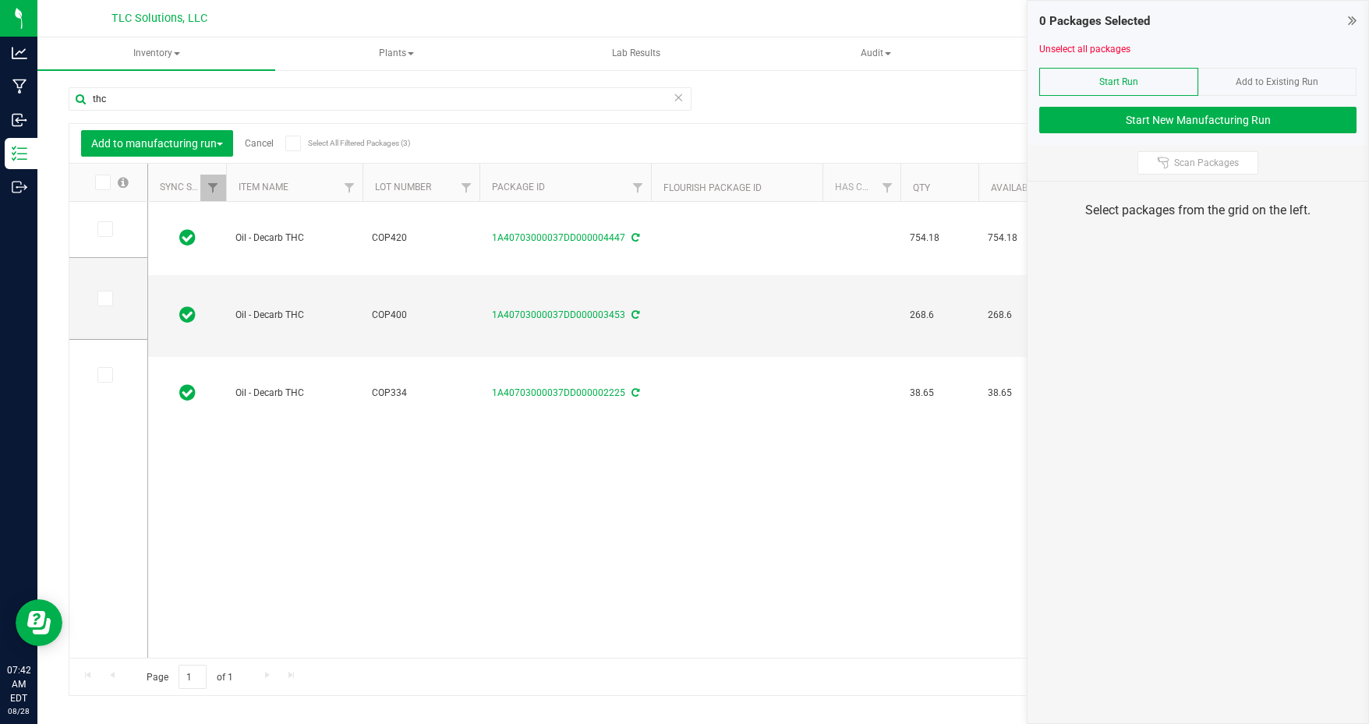
click at [109, 225] on span at bounding box center [105, 229] width 16 height 16
click at [0, 0] on input "checkbox" at bounding box center [0, 0] width 0 height 0
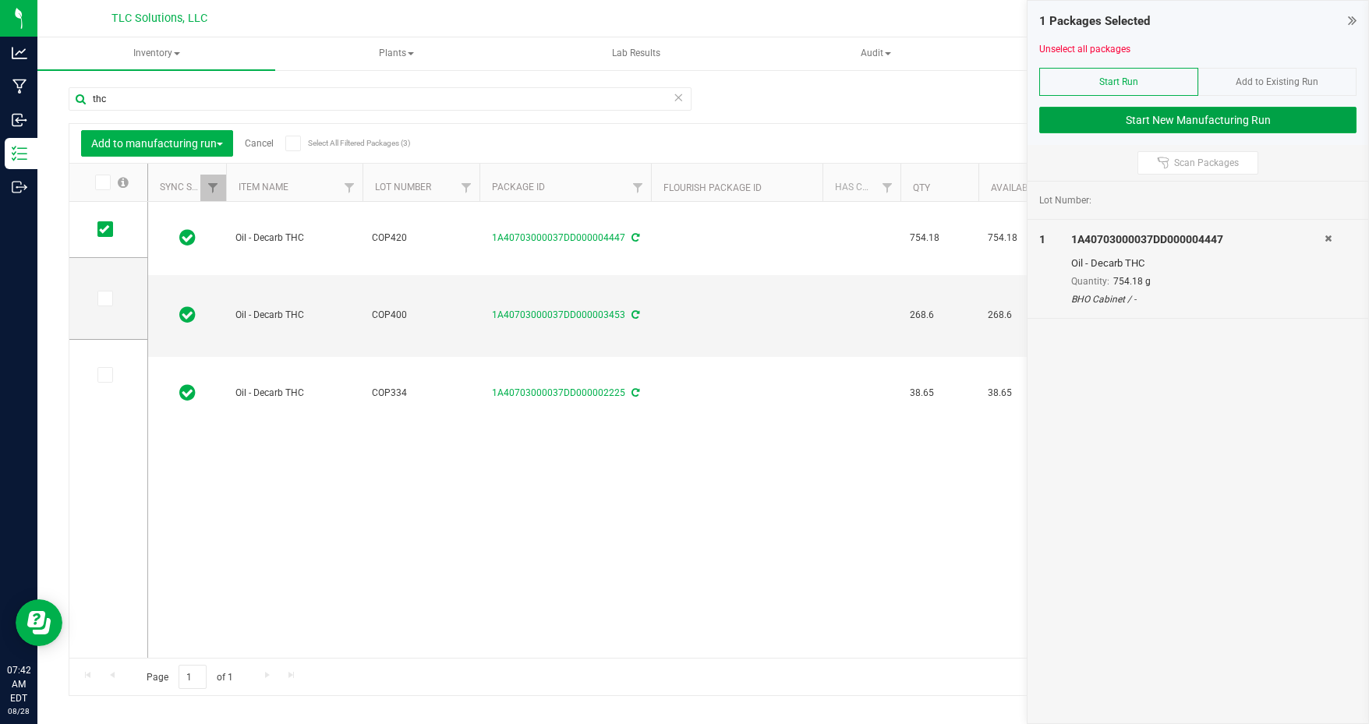
click at [1178, 122] on button "Start New Manufacturing Run" at bounding box center [1198, 120] width 317 height 27
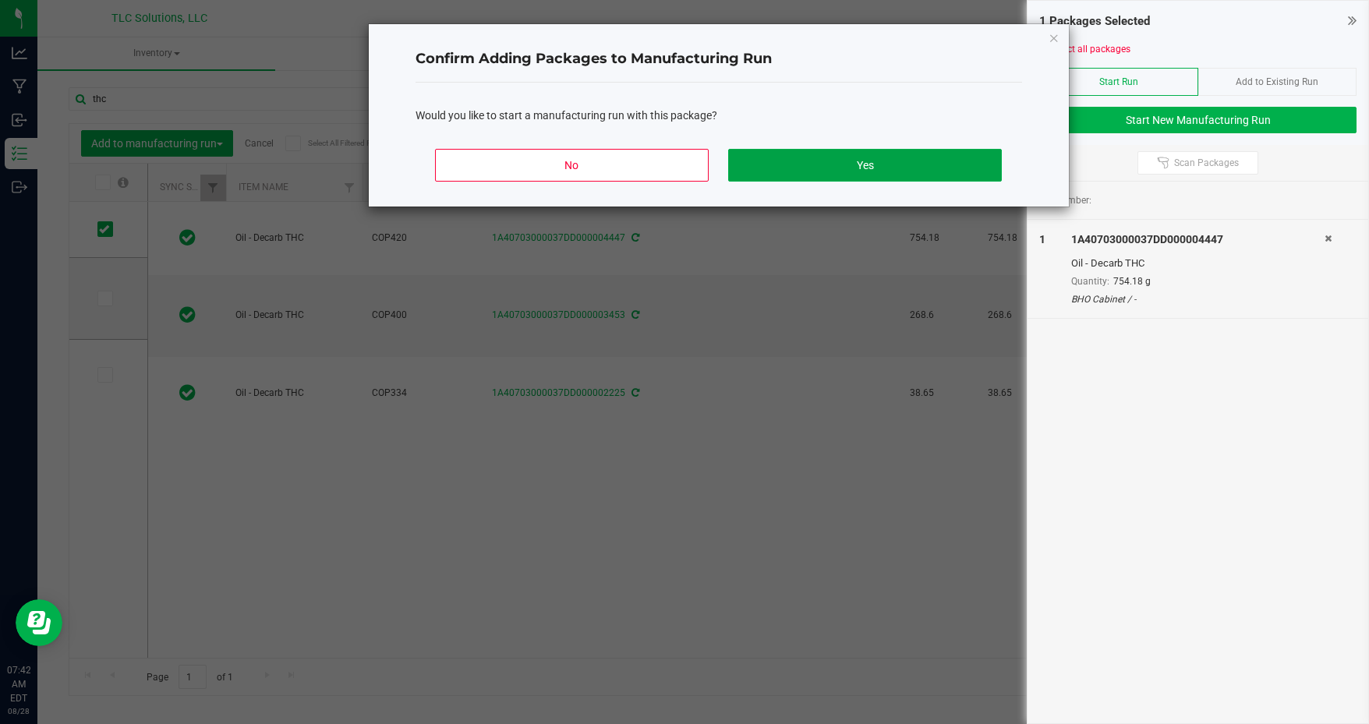
click at [854, 155] on button "Yes" at bounding box center [864, 165] width 273 height 33
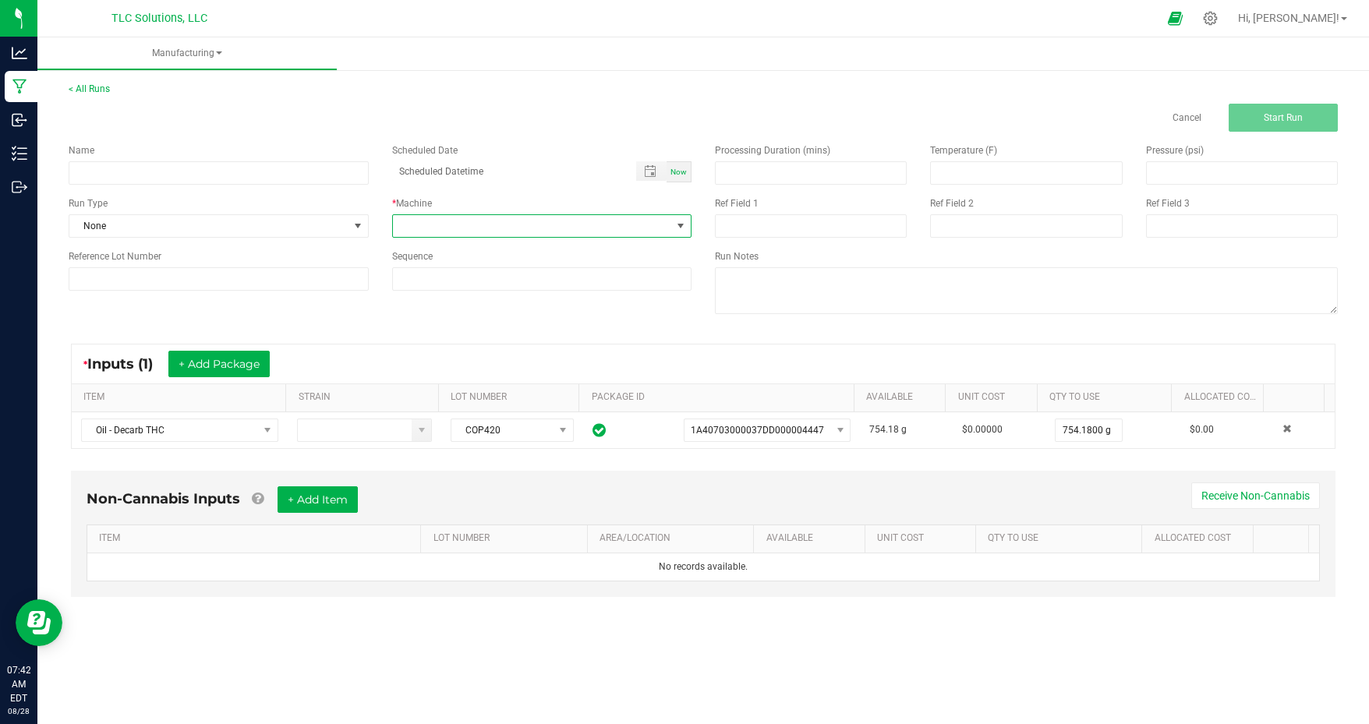
click at [579, 214] on span at bounding box center [542, 225] width 300 height 23
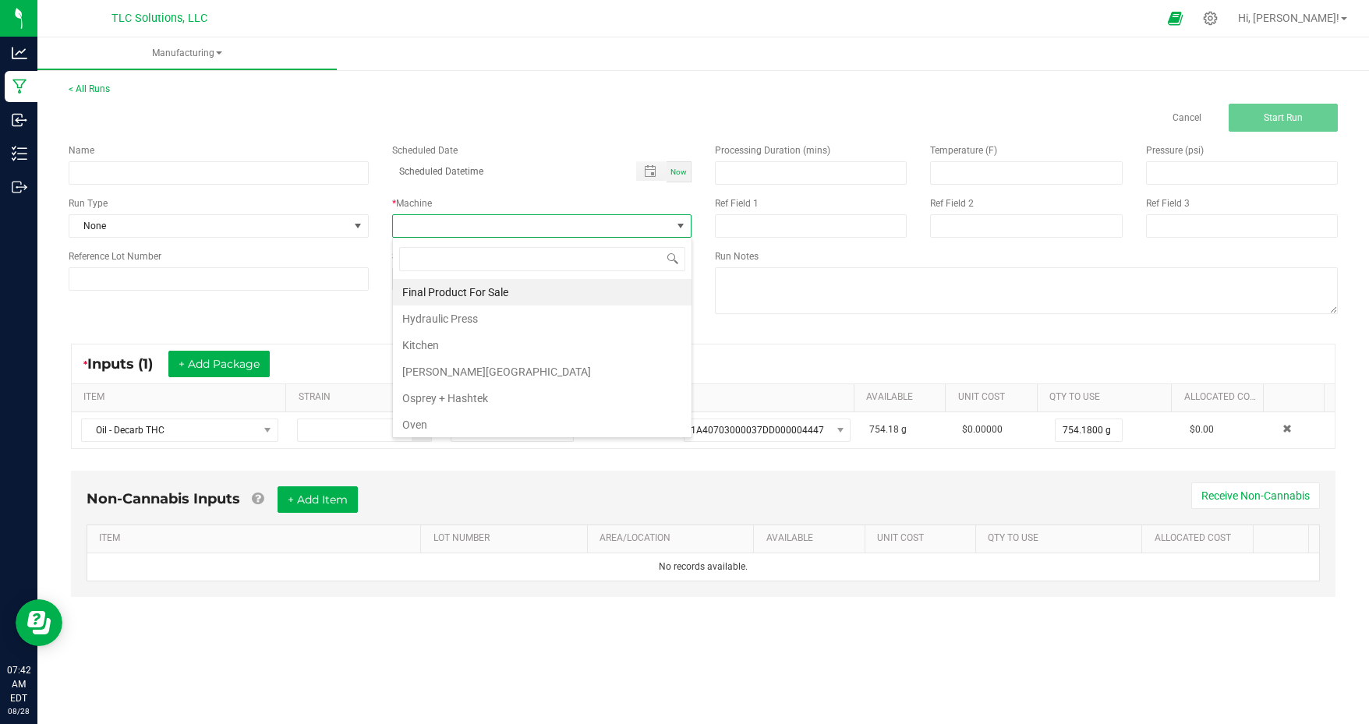
scroll to position [25, 0]
click at [485, 424] on li "Post Processing" at bounding box center [542, 426] width 299 height 27
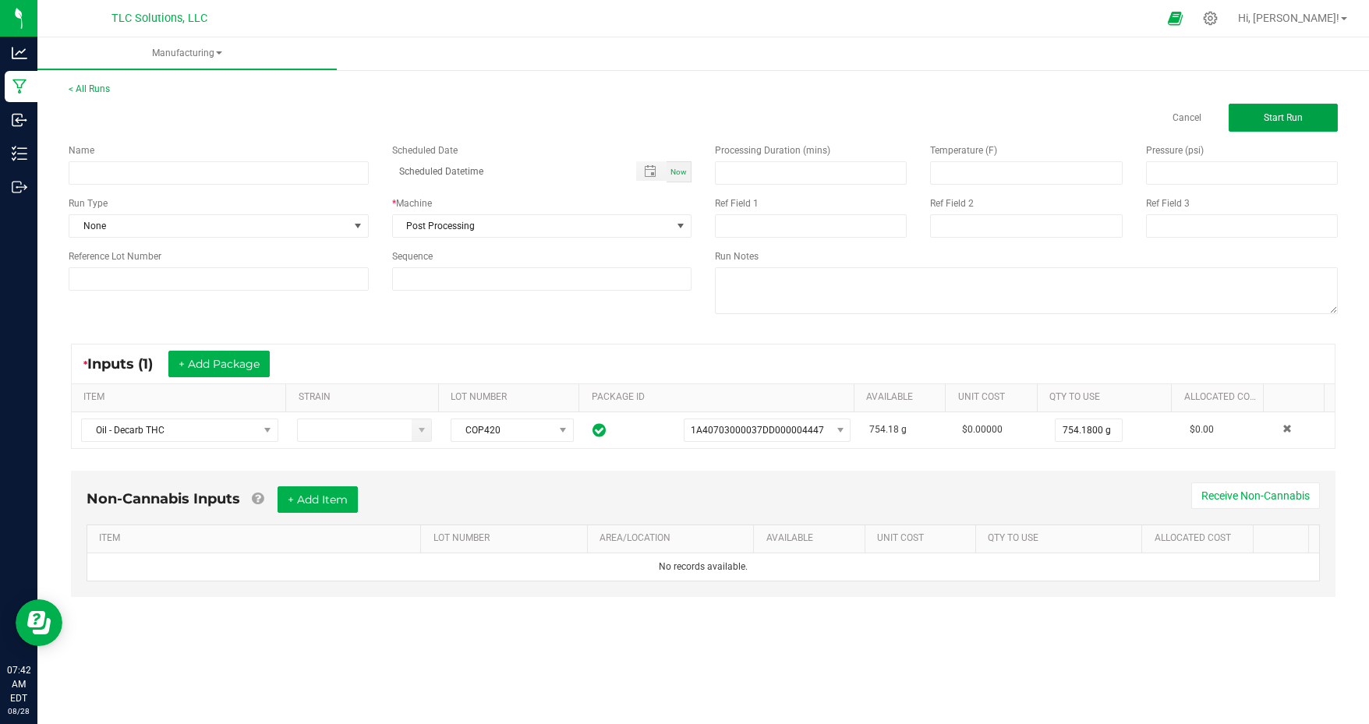
click at [1284, 118] on span "Start Run" at bounding box center [1283, 117] width 39 height 11
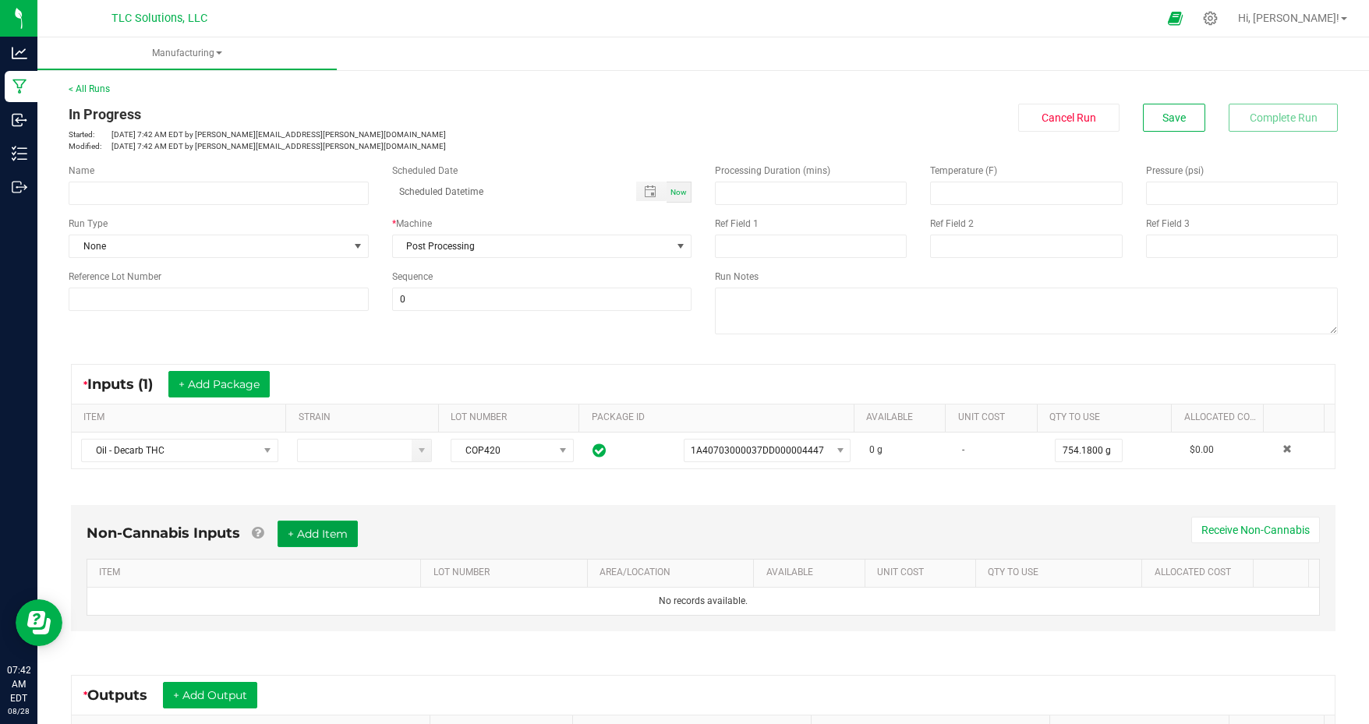
click at [319, 526] on button "+ Add Item" at bounding box center [318, 534] width 80 height 27
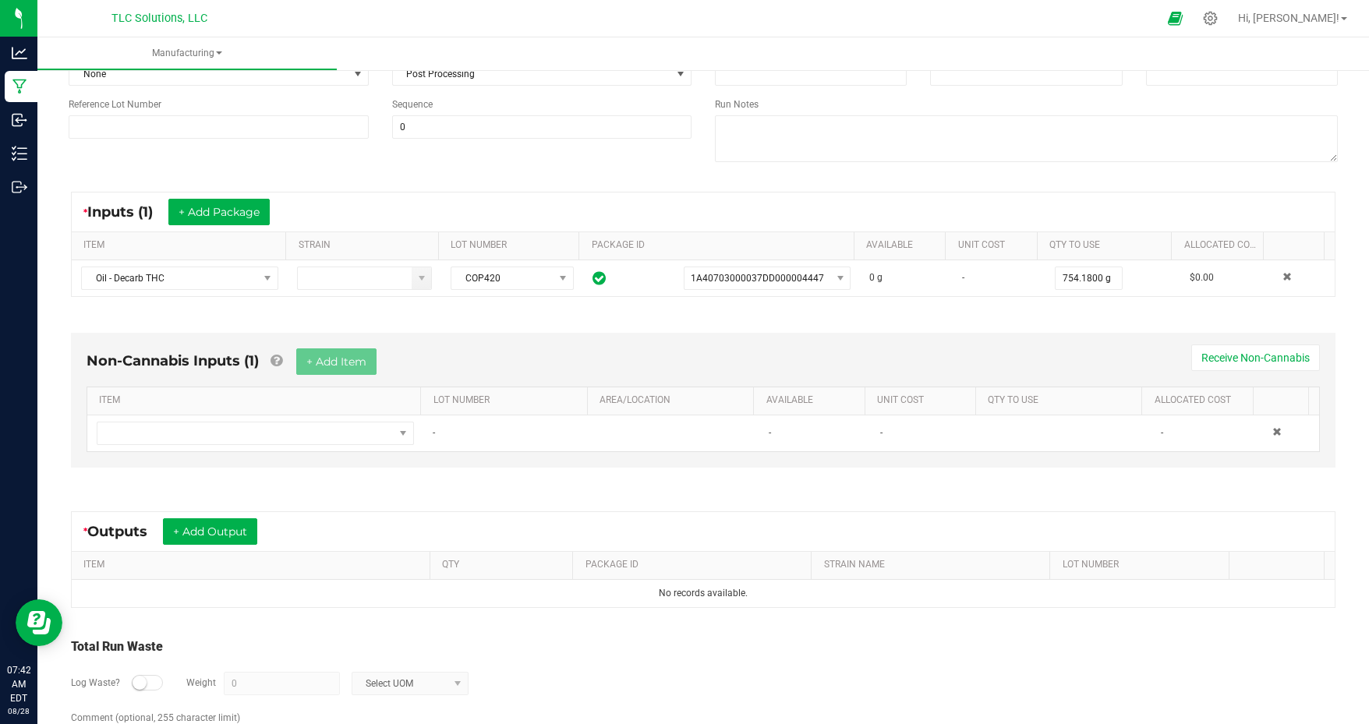
scroll to position [175, 0]
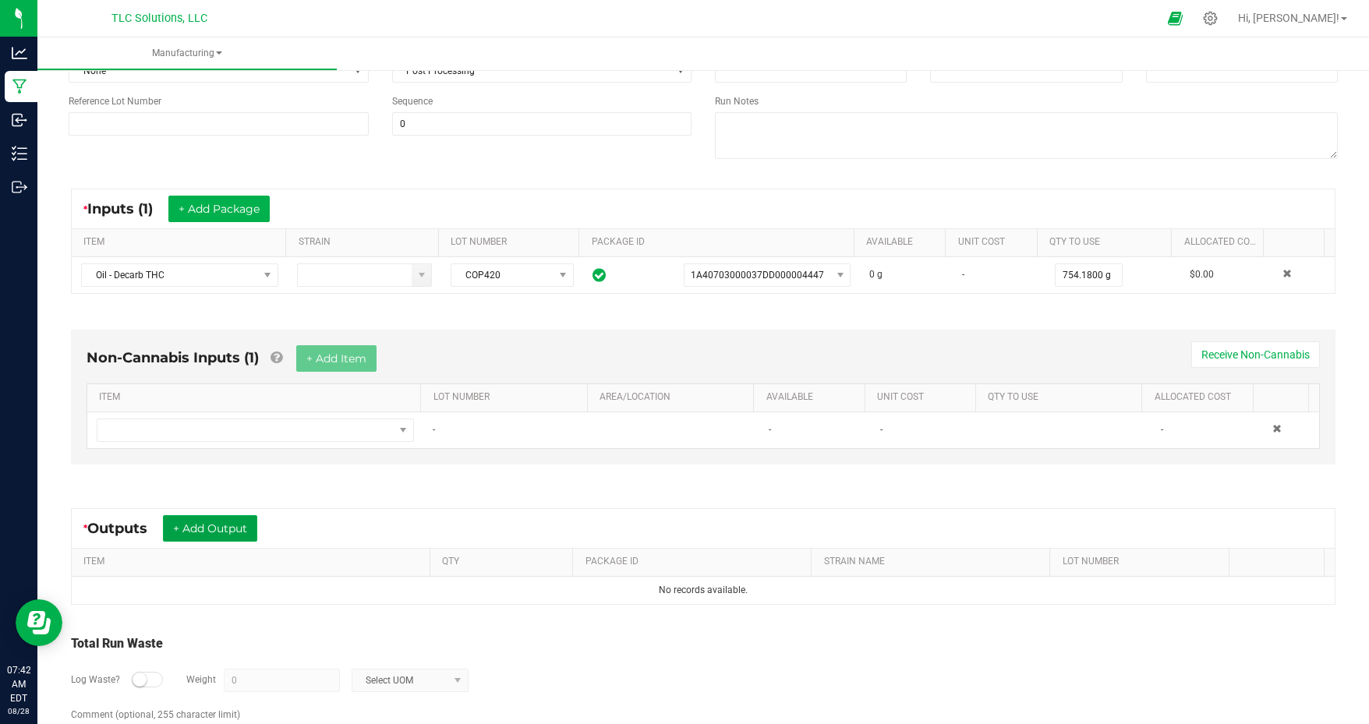
click at [225, 518] on button "+ Add Output" at bounding box center [210, 528] width 94 height 27
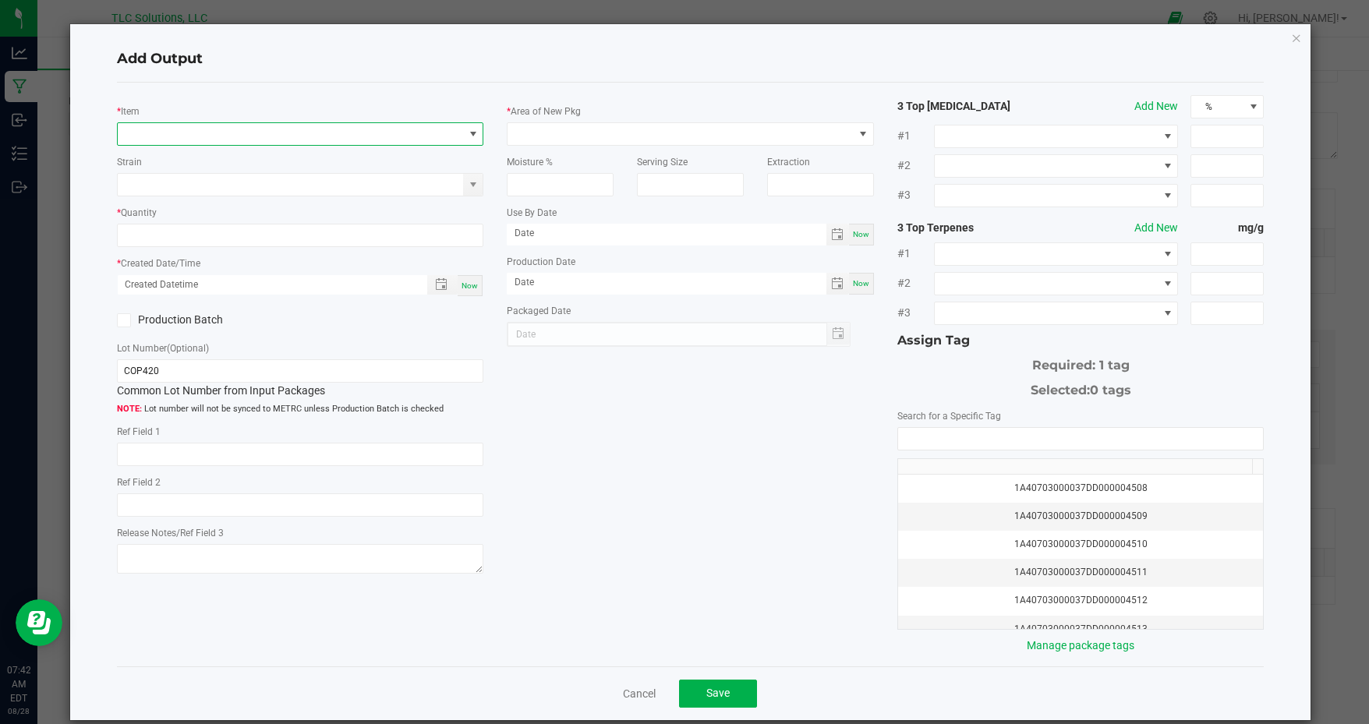
click at [248, 130] on span "NO DATA FOUND" at bounding box center [291, 134] width 346 height 22
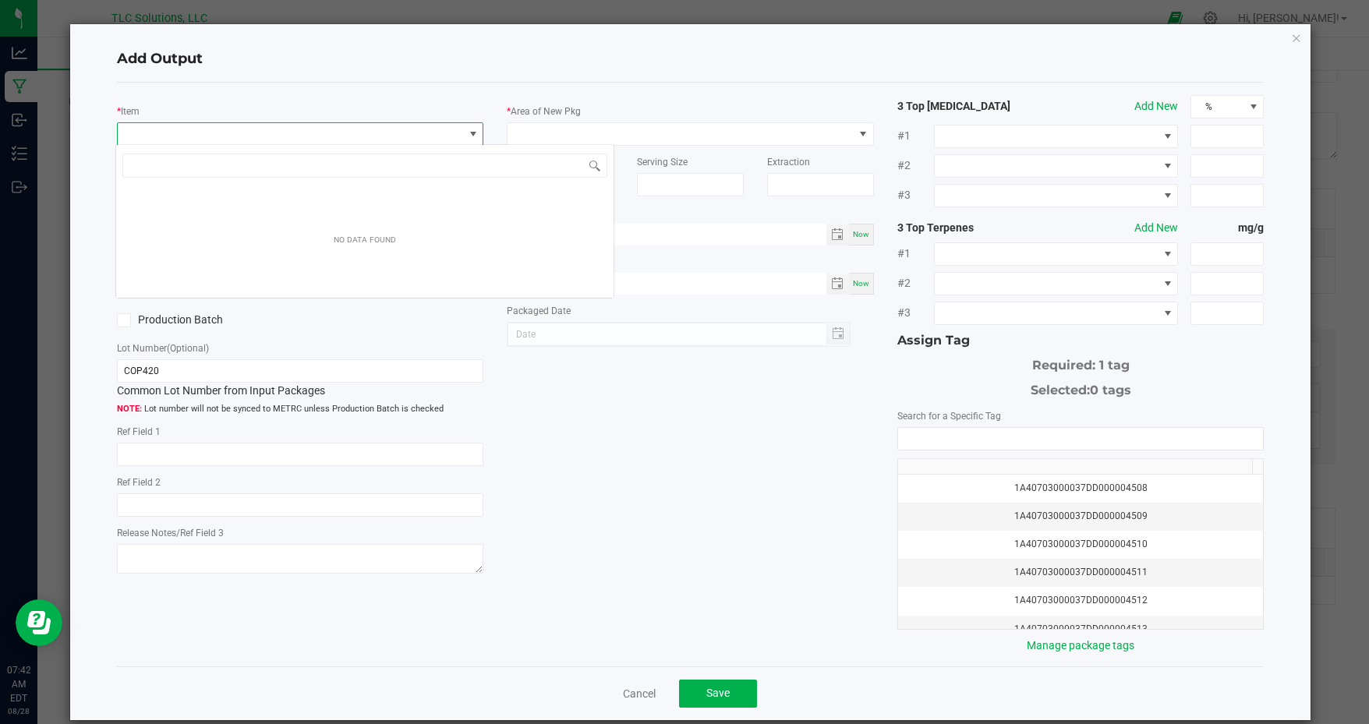
scroll to position [23, 363]
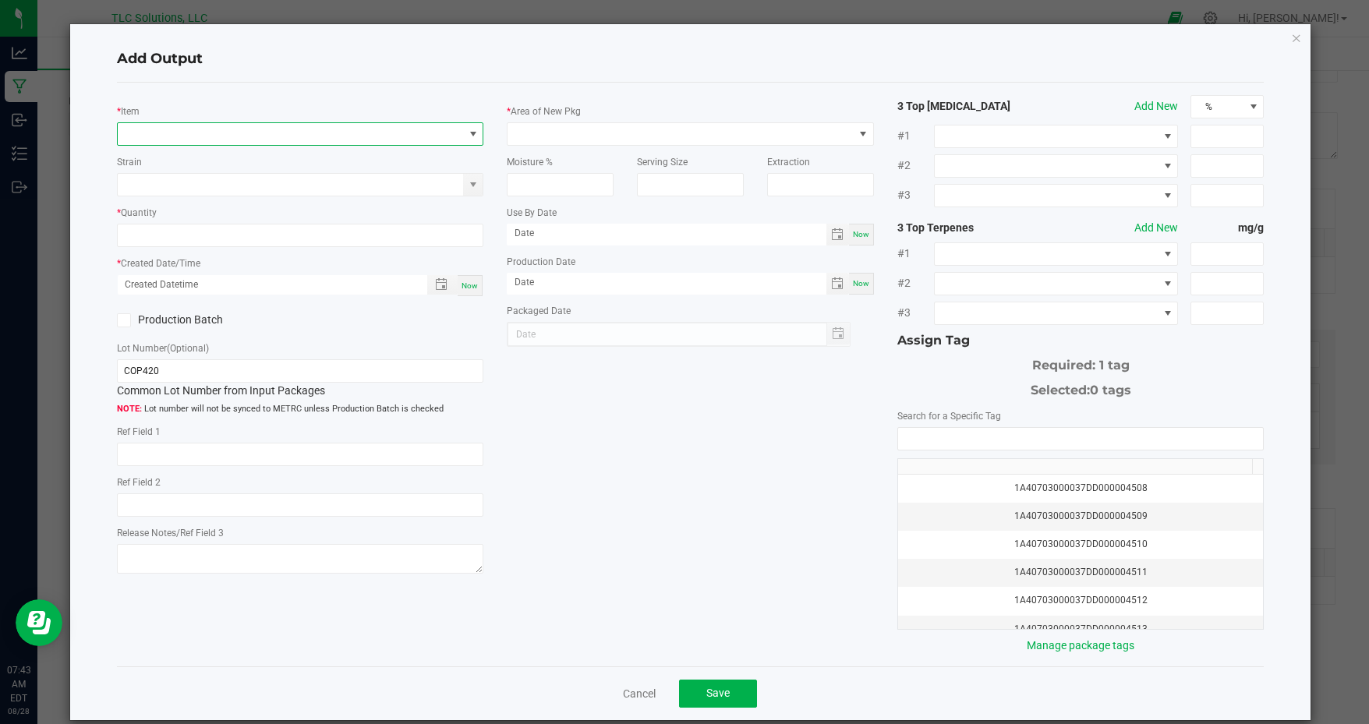
click at [301, 135] on span "NO DATA FOUND" at bounding box center [291, 134] width 346 height 22
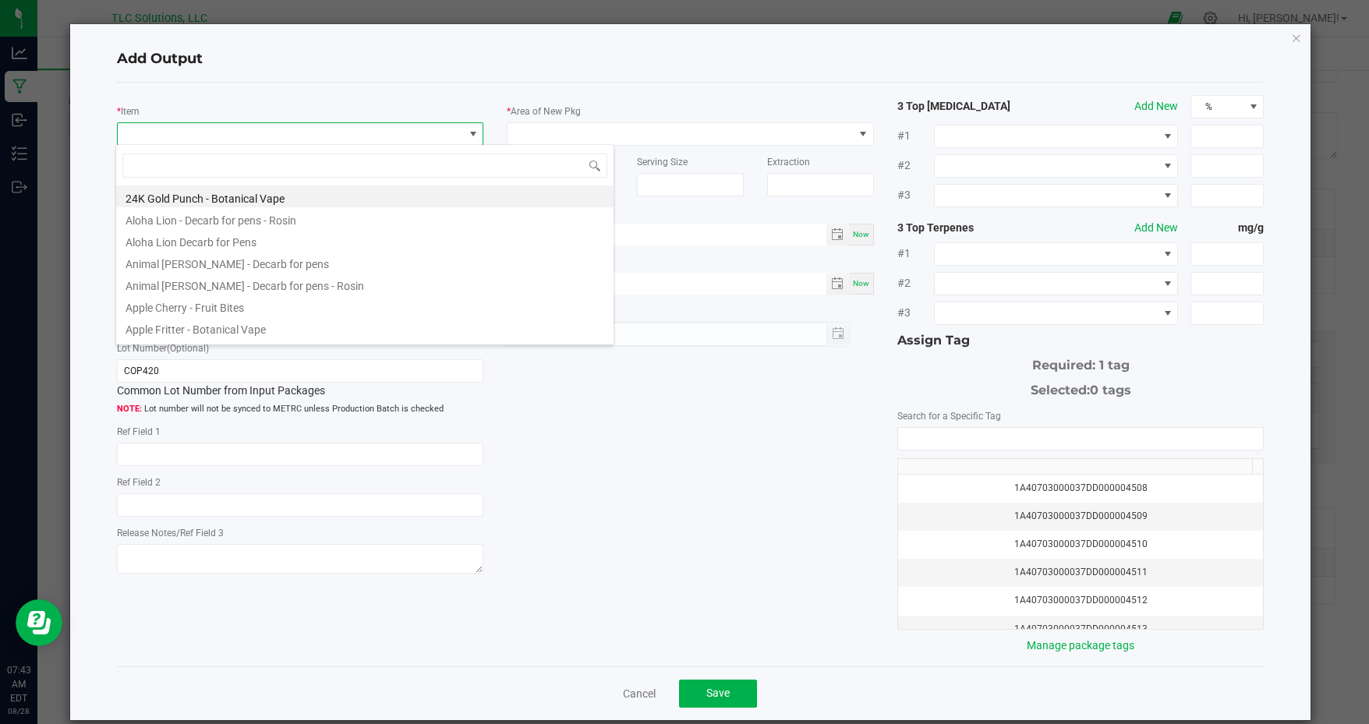
type input "z"
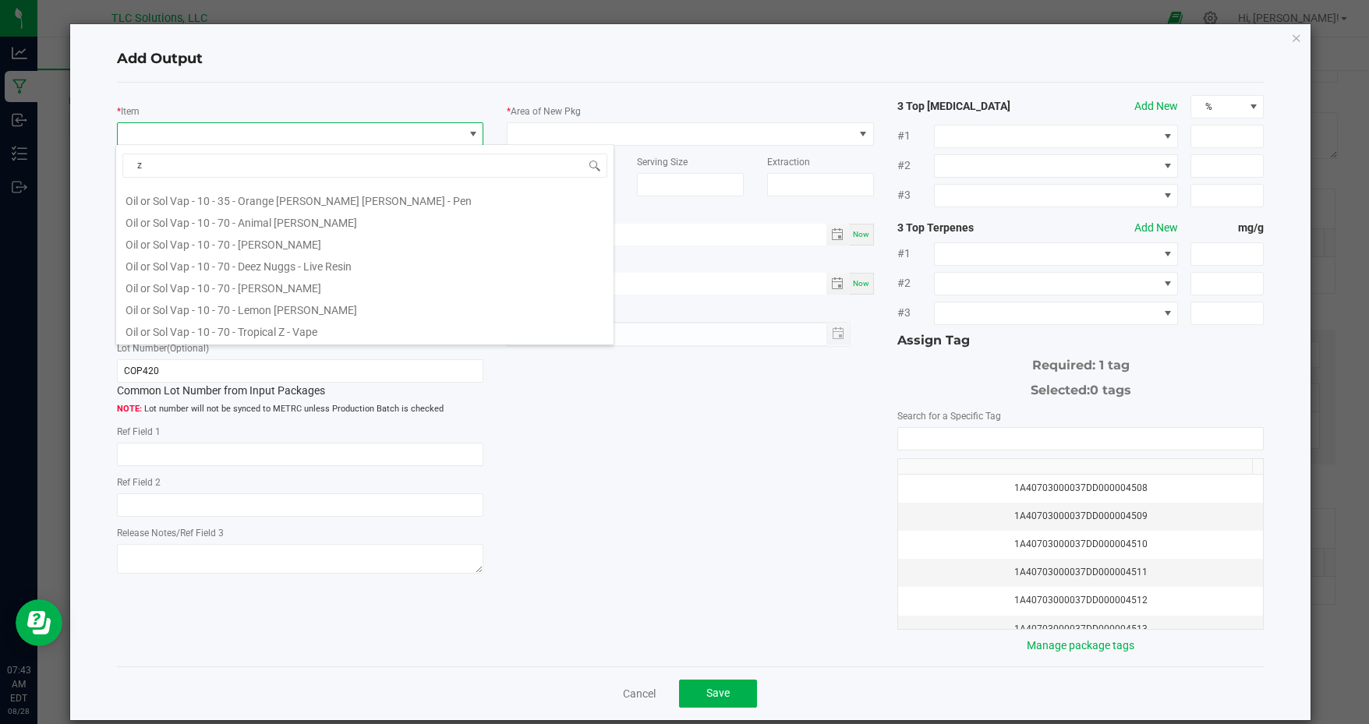
scroll to position [586, 0]
click at [226, 306] on li "Tropical Z - Botanical Vape" at bounding box center [365, 309] width 498 height 22
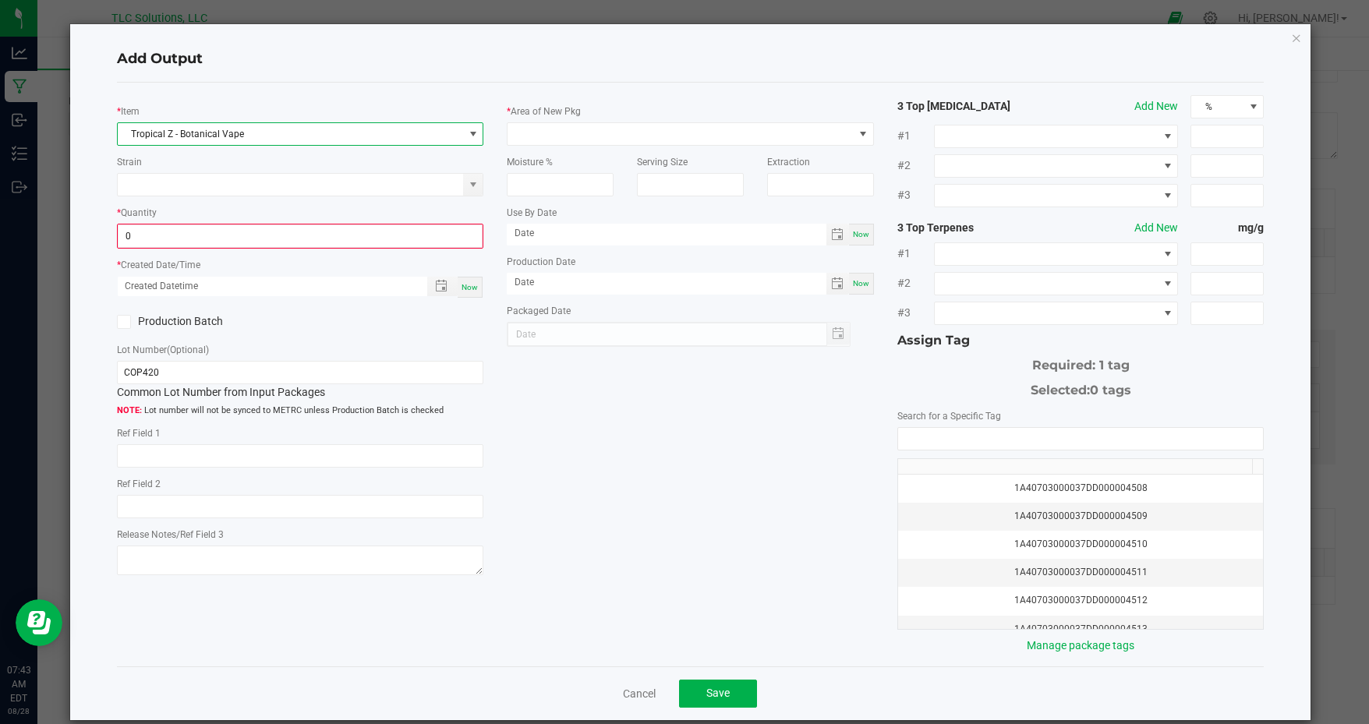
click at [215, 233] on input "0" at bounding box center [301, 236] width 364 height 22
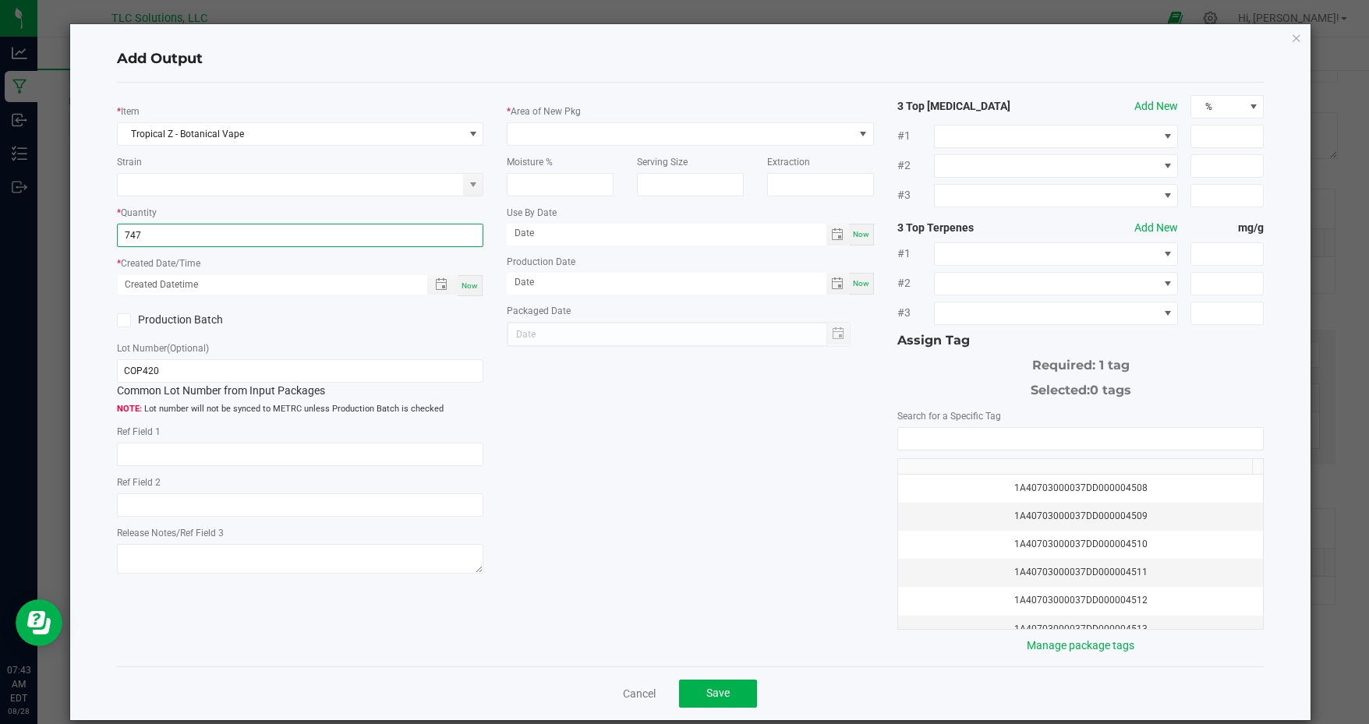
type input "747.0000 g"
click at [472, 282] on span "Now" at bounding box center [470, 286] width 16 height 9
type input "[DATE] 7:43 AM"
type input "[DATE]"
click at [198, 317] on label "Production Batch" at bounding box center [203, 320] width 172 height 16
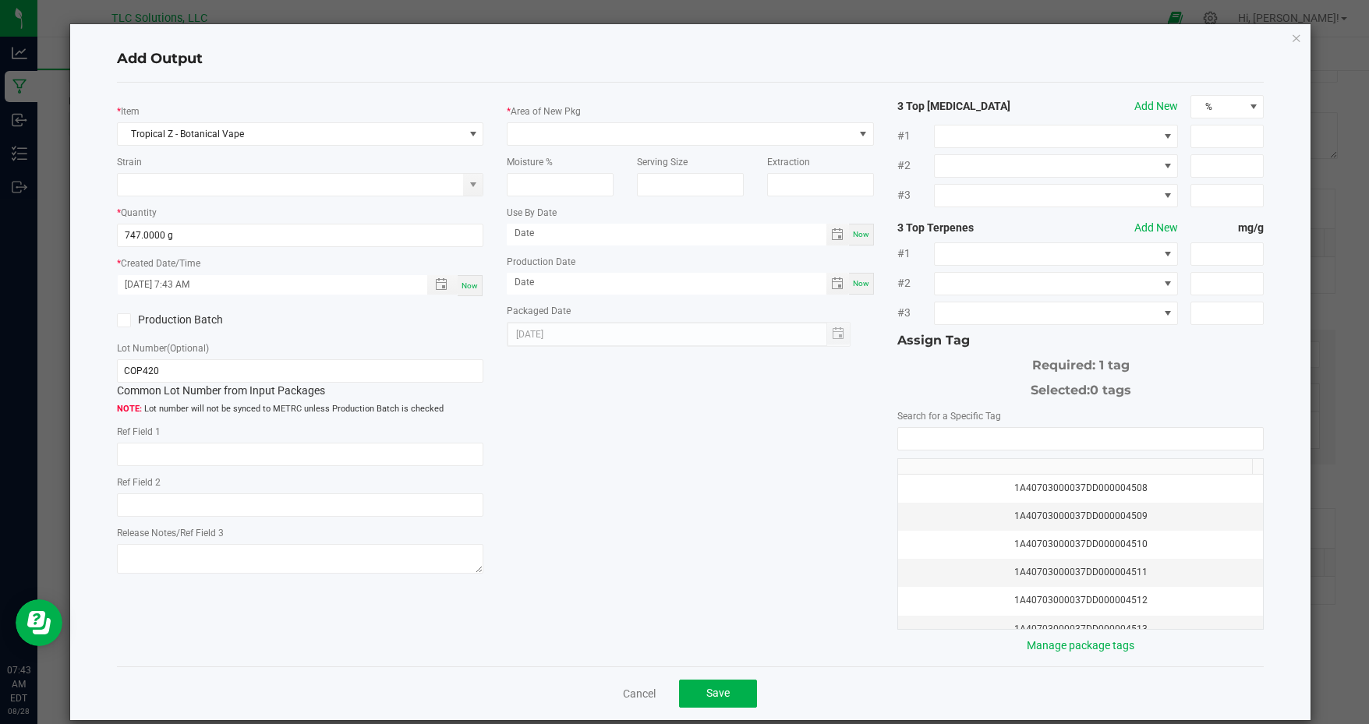
click at [0, 0] on input "Production Batch" at bounding box center [0, 0] width 0 height 0
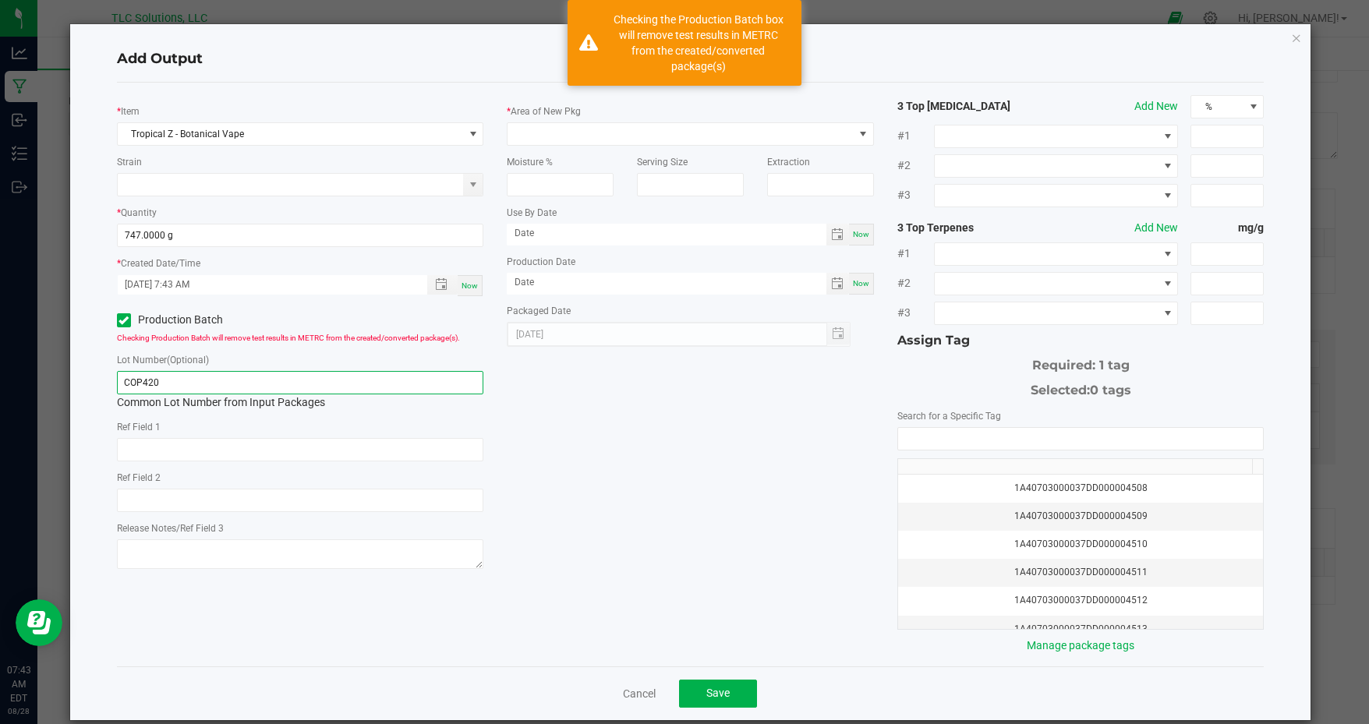
click at [204, 377] on input "COP420" at bounding box center [300, 382] width 367 height 23
paste input "32"
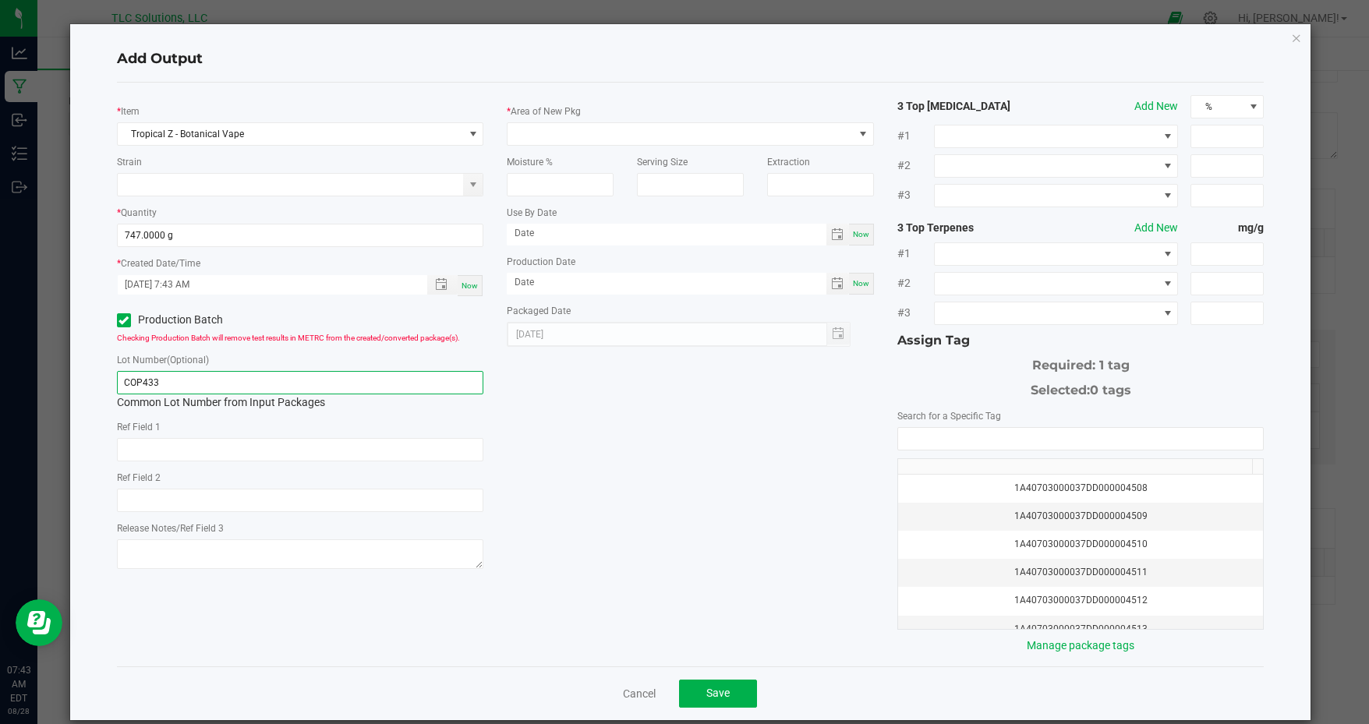
type input "COP433"
click at [583, 132] on span at bounding box center [681, 134] width 346 height 22
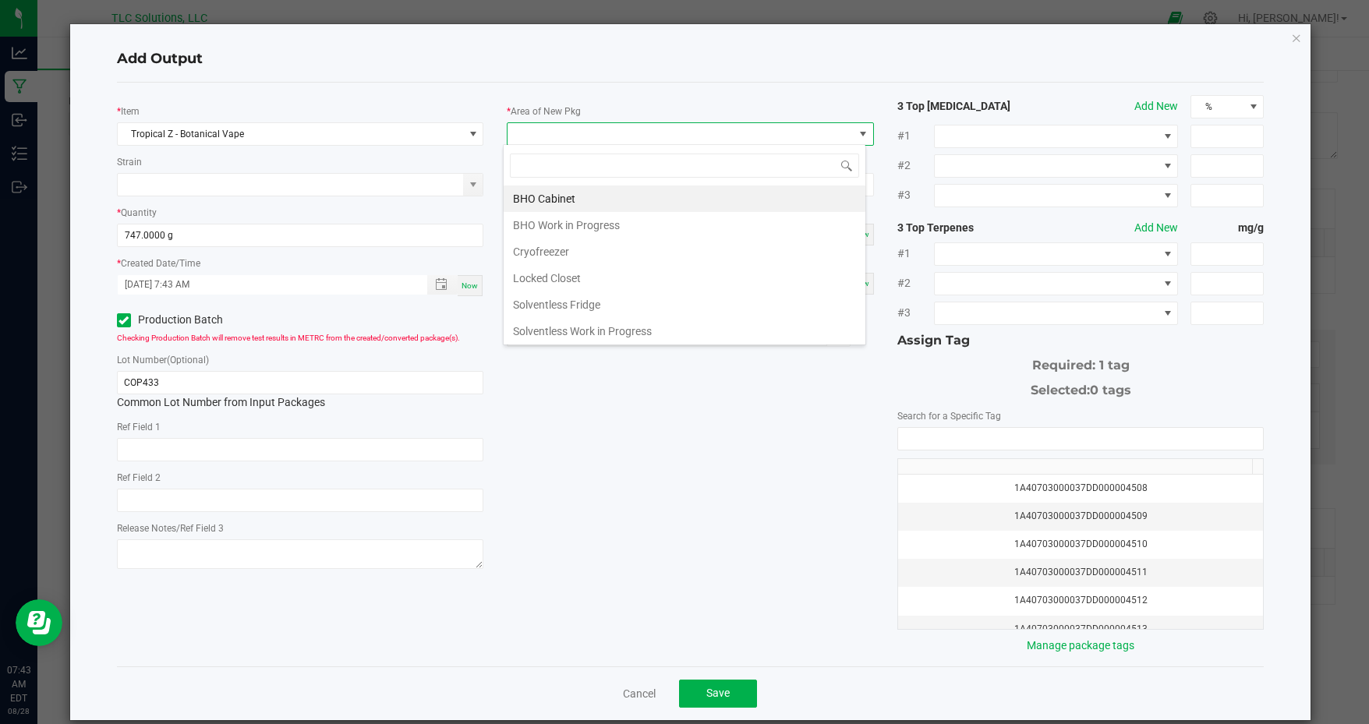
scroll to position [23, 363]
click at [583, 195] on li "BHO Cabinet" at bounding box center [685, 199] width 362 height 27
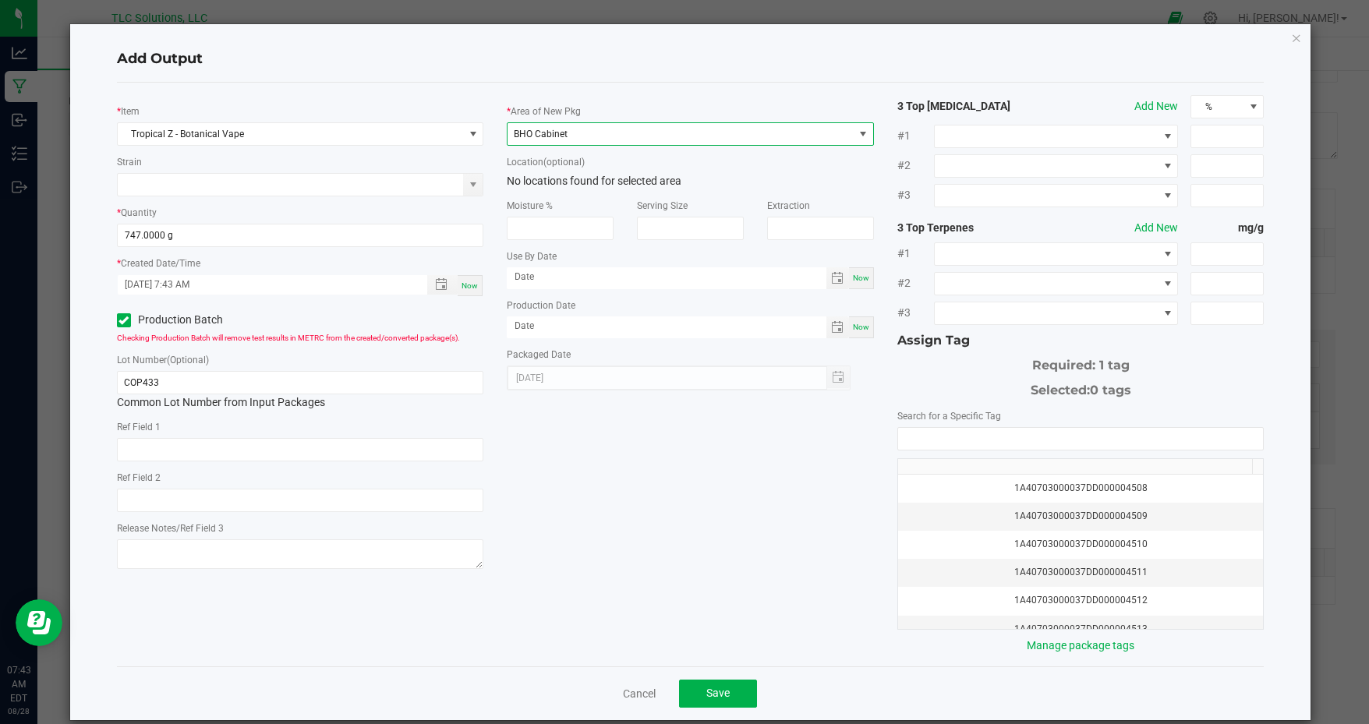
click at [1089, 481] on div "1A40703000037DD000004508" at bounding box center [1081, 488] width 347 height 15
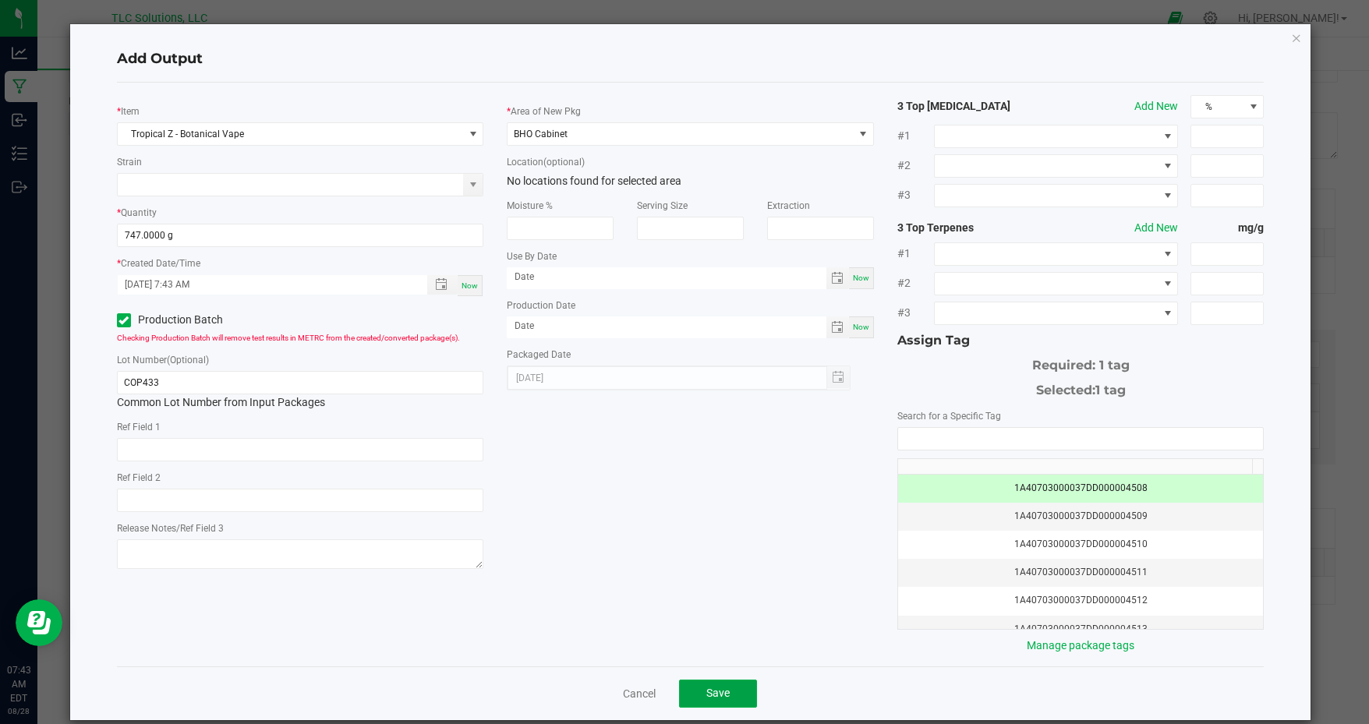
click at [728, 685] on button "Save" at bounding box center [718, 694] width 78 height 28
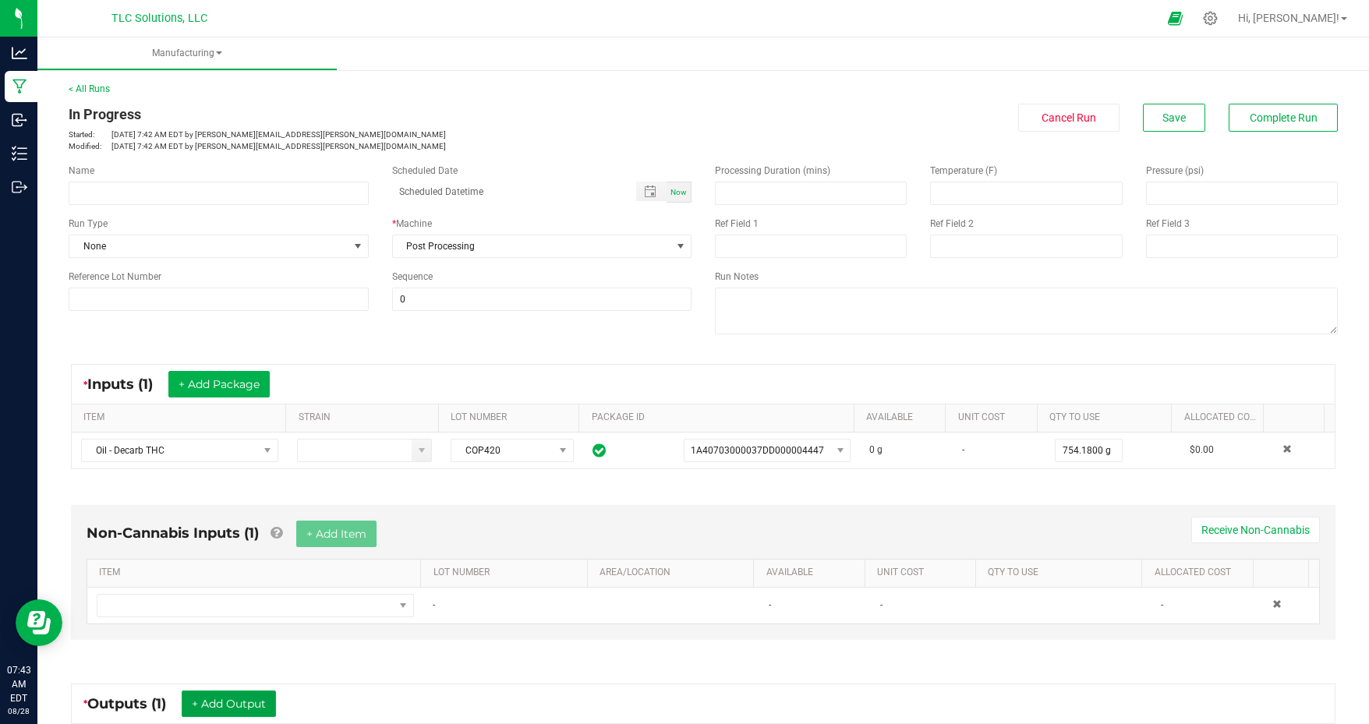
scroll to position [1, 0]
click at [1285, 113] on span "Complete Run" at bounding box center [1284, 117] width 68 height 12
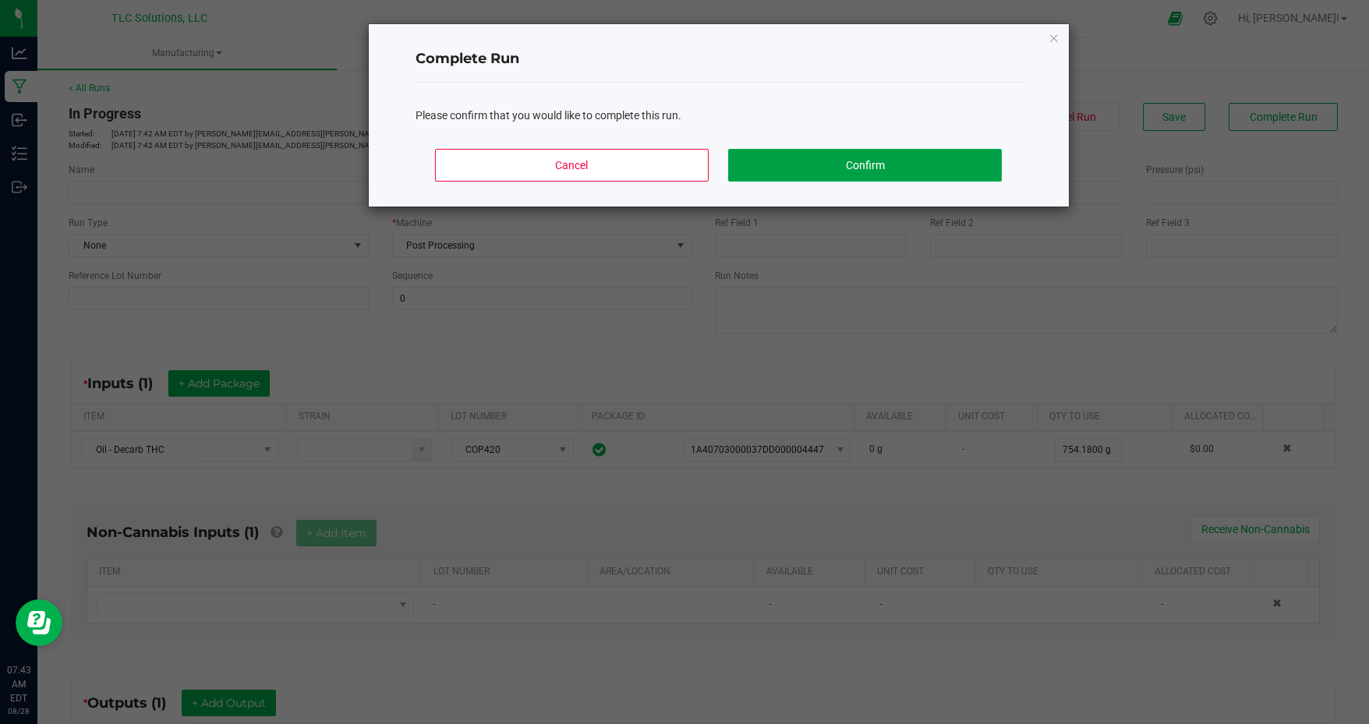
click at [886, 161] on button "Confirm" at bounding box center [864, 165] width 273 height 33
